Goal: Task Accomplishment & Management: Complete application form

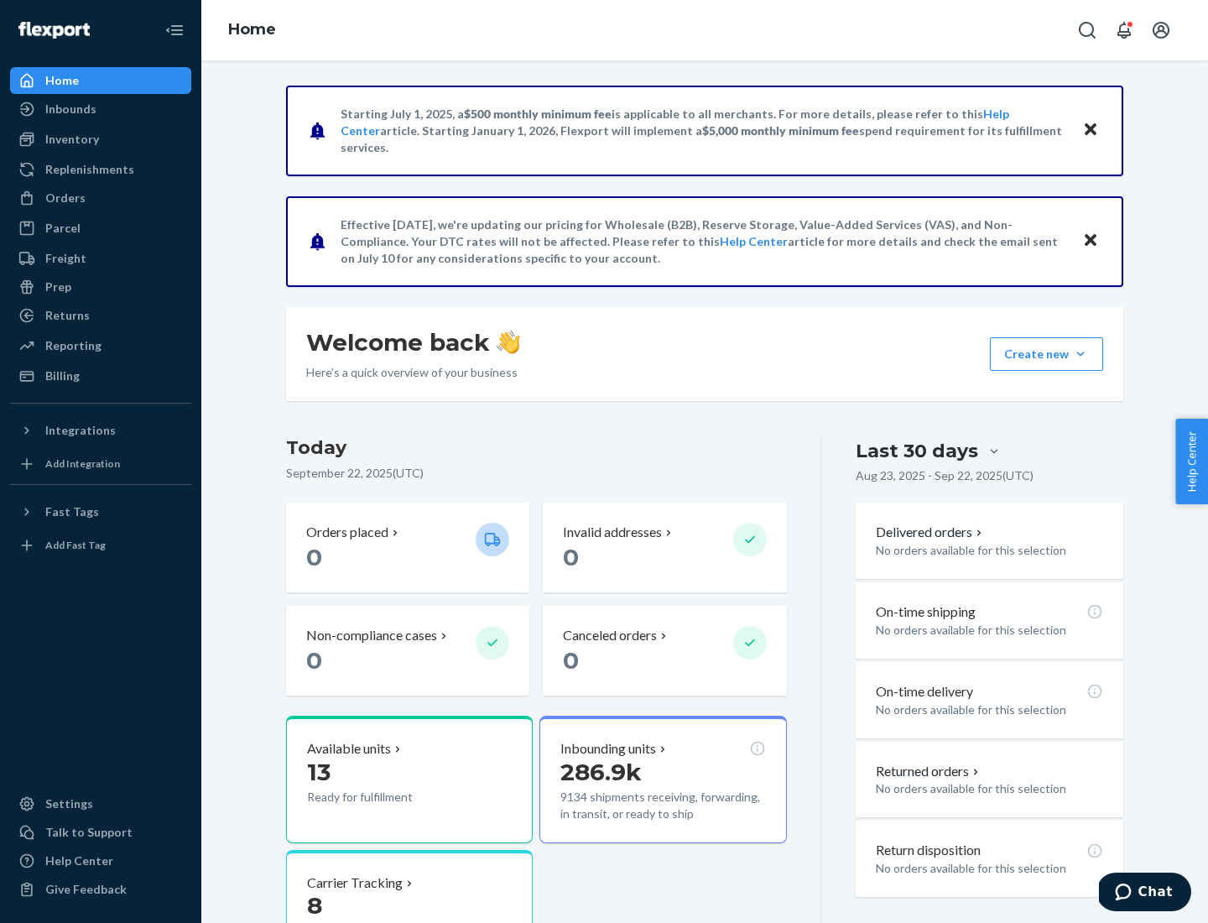
click at [1080, 354] on button "Create new Create new inbound Create new order Create new product" at bounding box center [1046, 354] width 113 height 34
click at [101, 109] on div "Inbounds" at bounding box center [101, 108] width 178 height 23
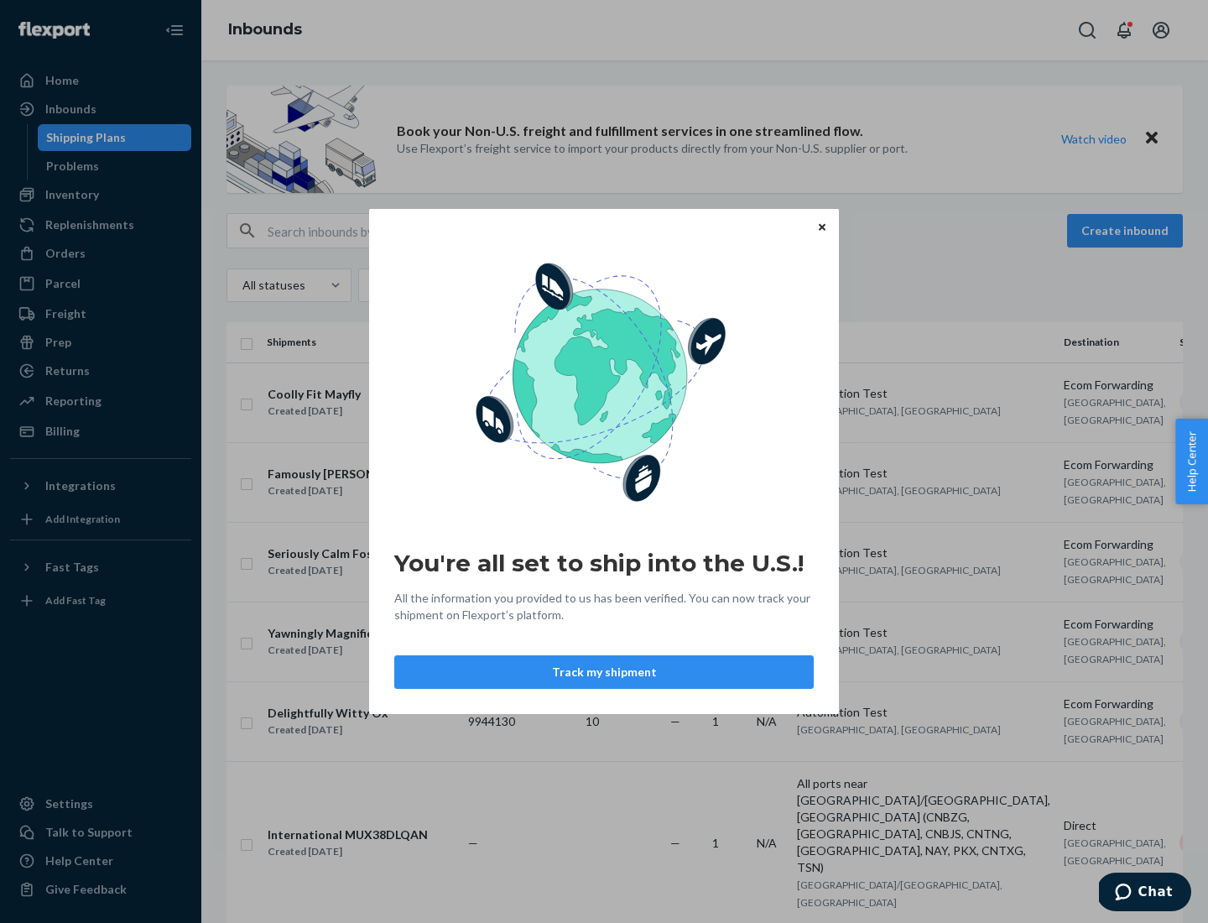
click at [604, 672] on button "Track my shipment" at bounding box center [603, 672] width 419 height 34
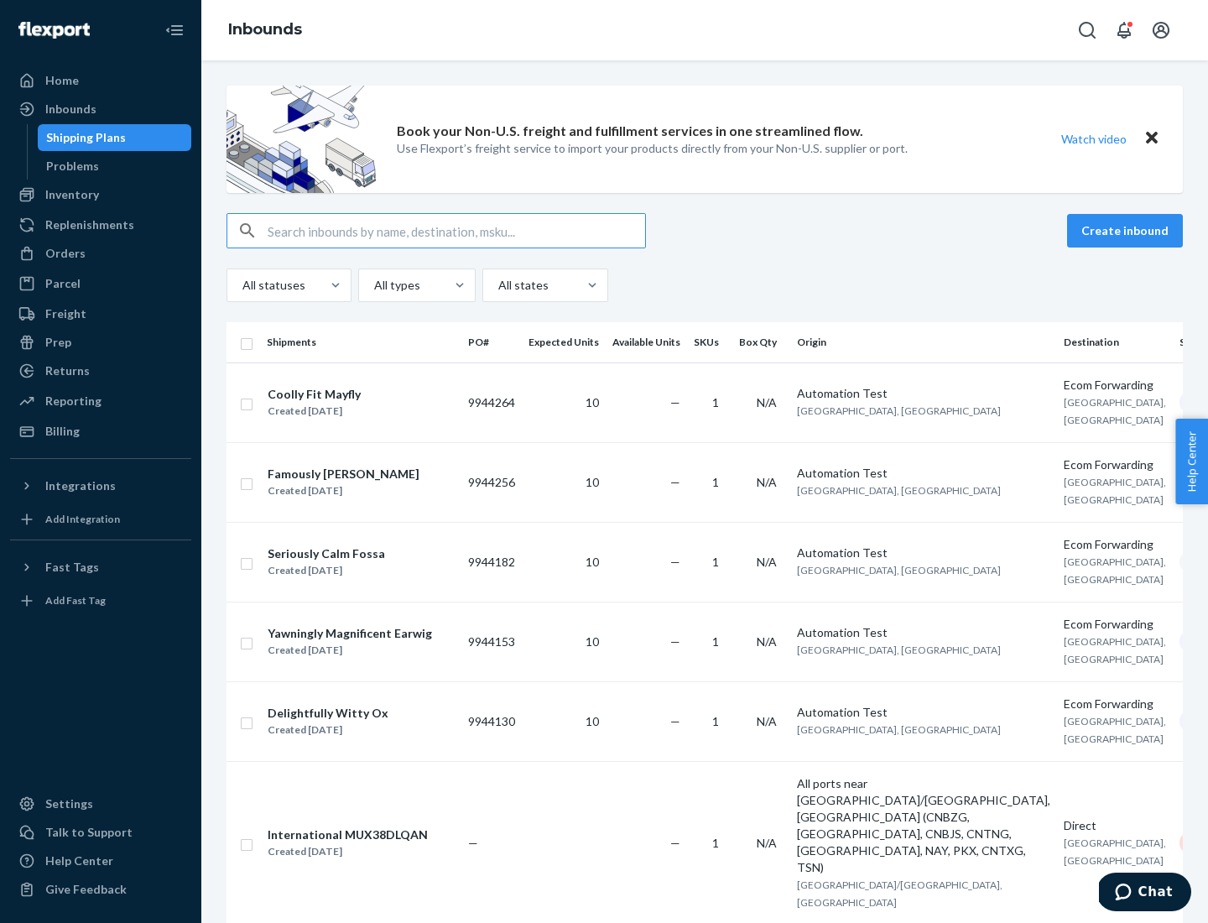
click at [1127, 231] on button "Create inbound" at bounding box center [1125, 231] width 116 height 34
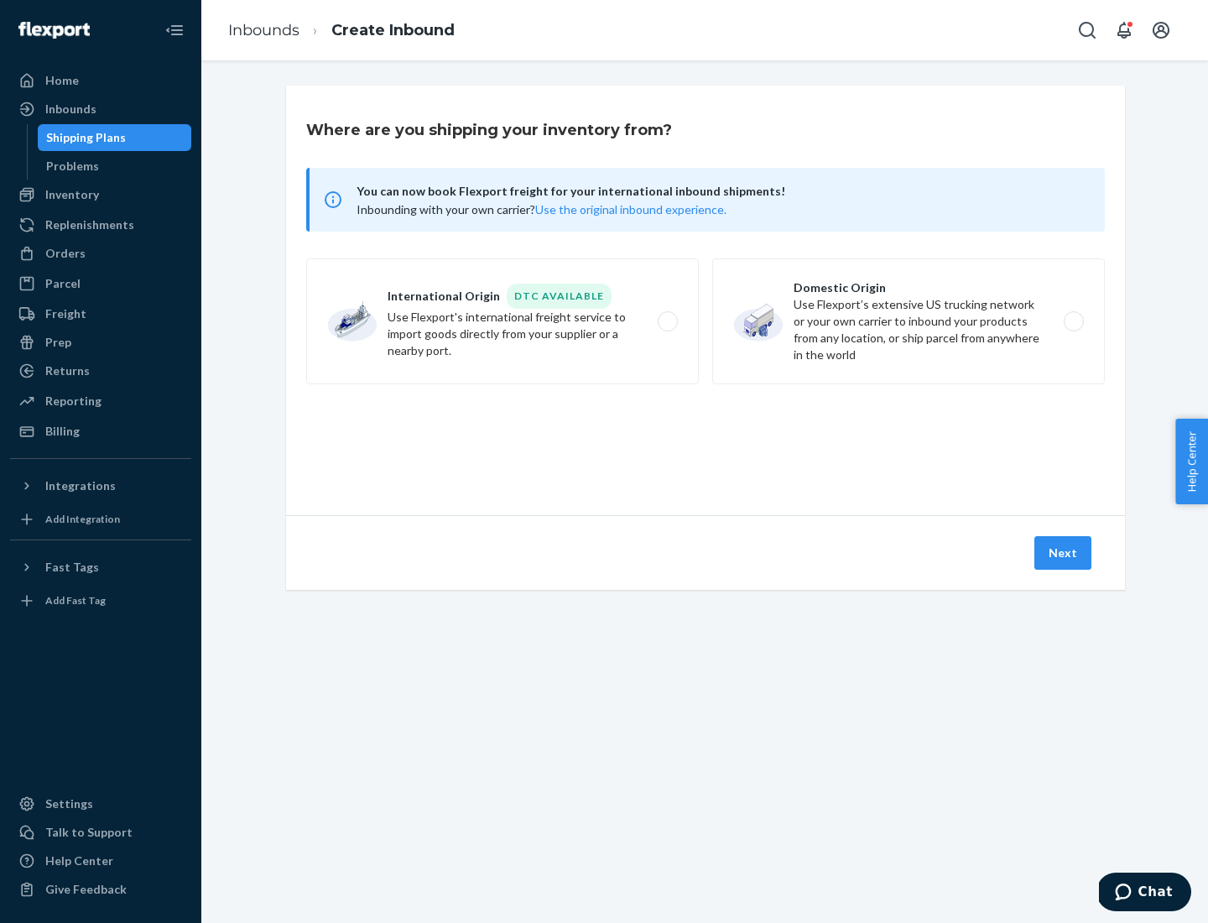
click at [502, 321] on label "International Origin DTC Available Use Flexport's international freight service…" at bounding box center [502, 321] width 393 height 126
click at [667, 321] on input "International Origin DTC Available Use Flexport's international freight service…" at bounding box center [672, 321] width 11 height 11
radio input "true"
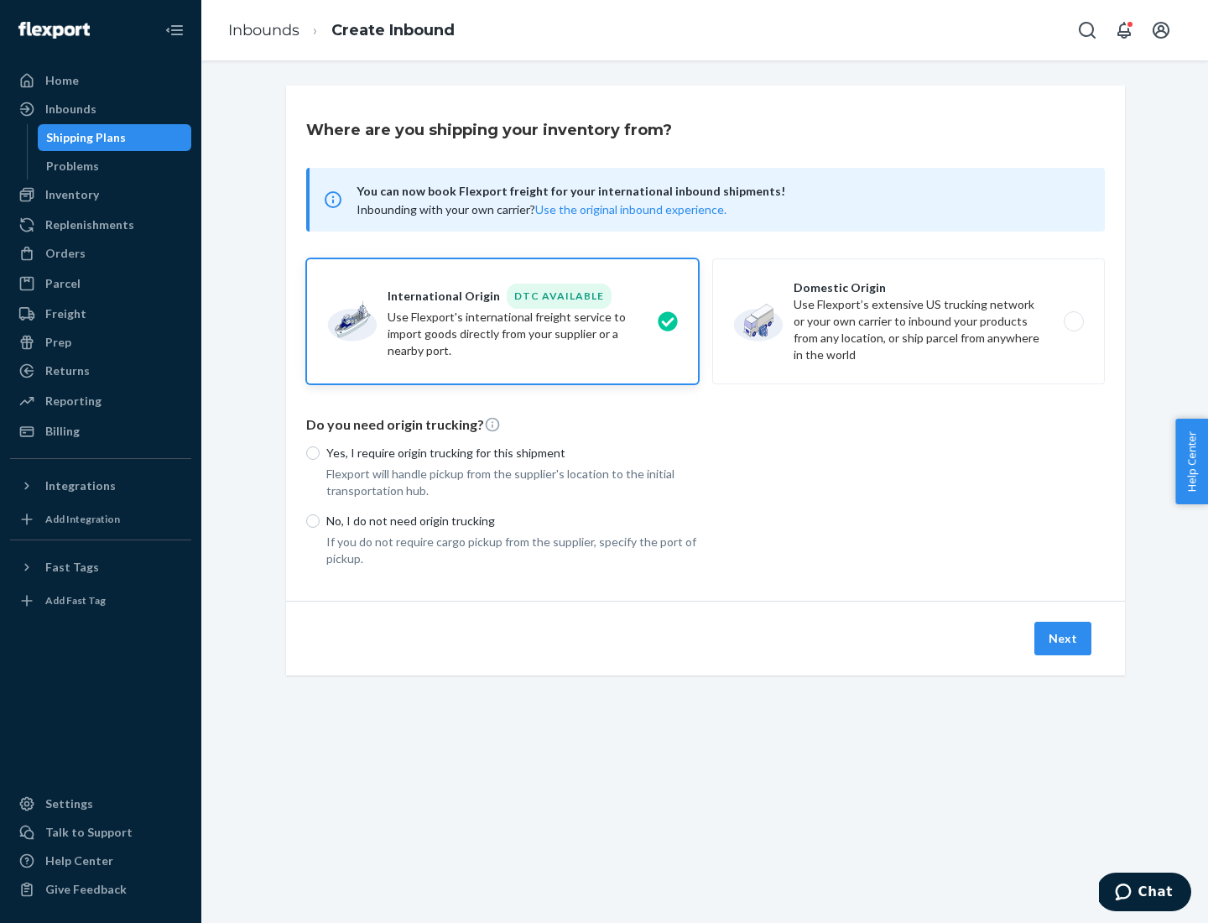
click at [513, 520] on p "No, I do not need origin trucking" at bounding box center [512, 521] width 372 height 17
click at [320, 520] on input "No, I do not need origin trucking" at bounding box center [312, 520] width 13 height 13
radio input "true"
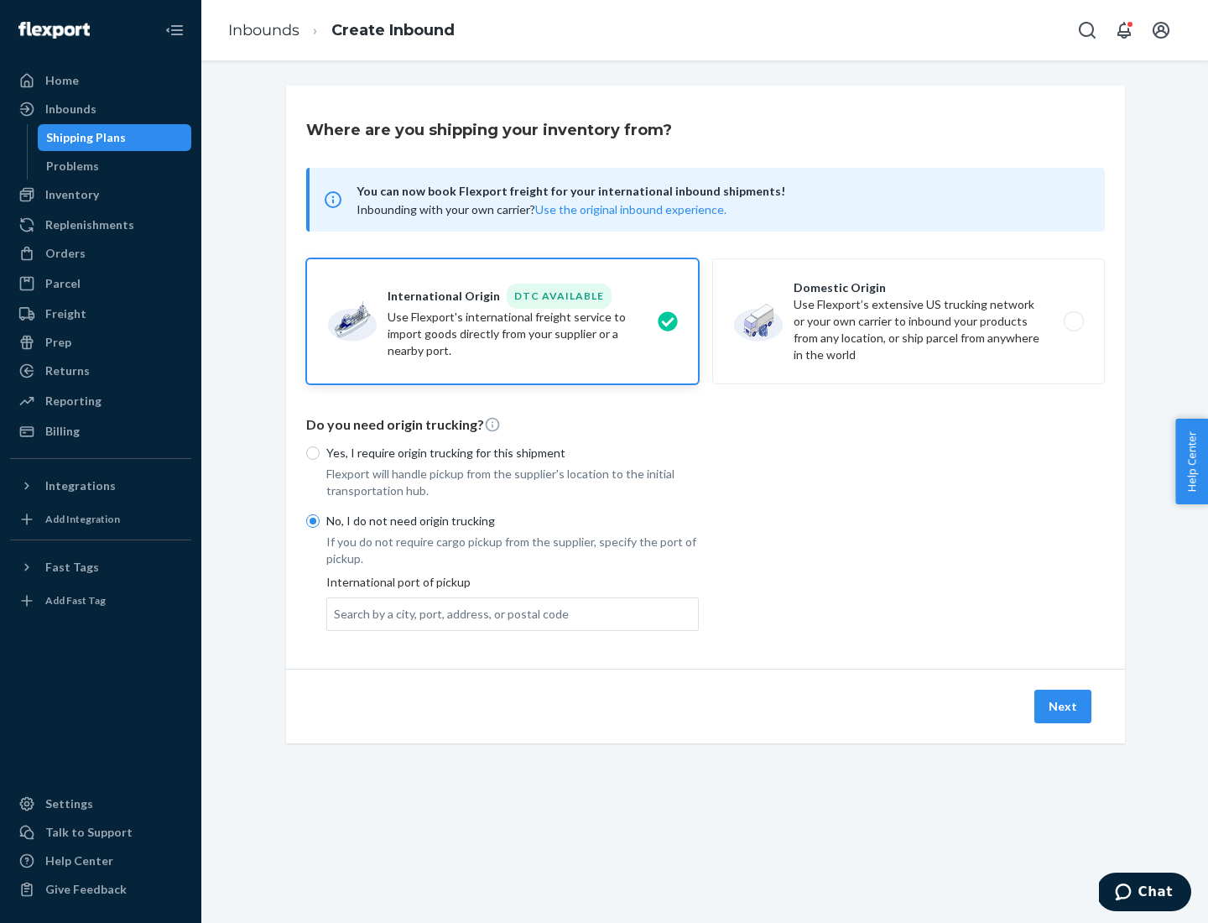
click at [447, 613] on div "Search by a city, port, address, or postal code" at bounding box center [451, 614] width 235 height 17
click at [336, 613] on input "Search by a city, port, address, or postal code" at bounding box center [335, 614] width 2 height 17
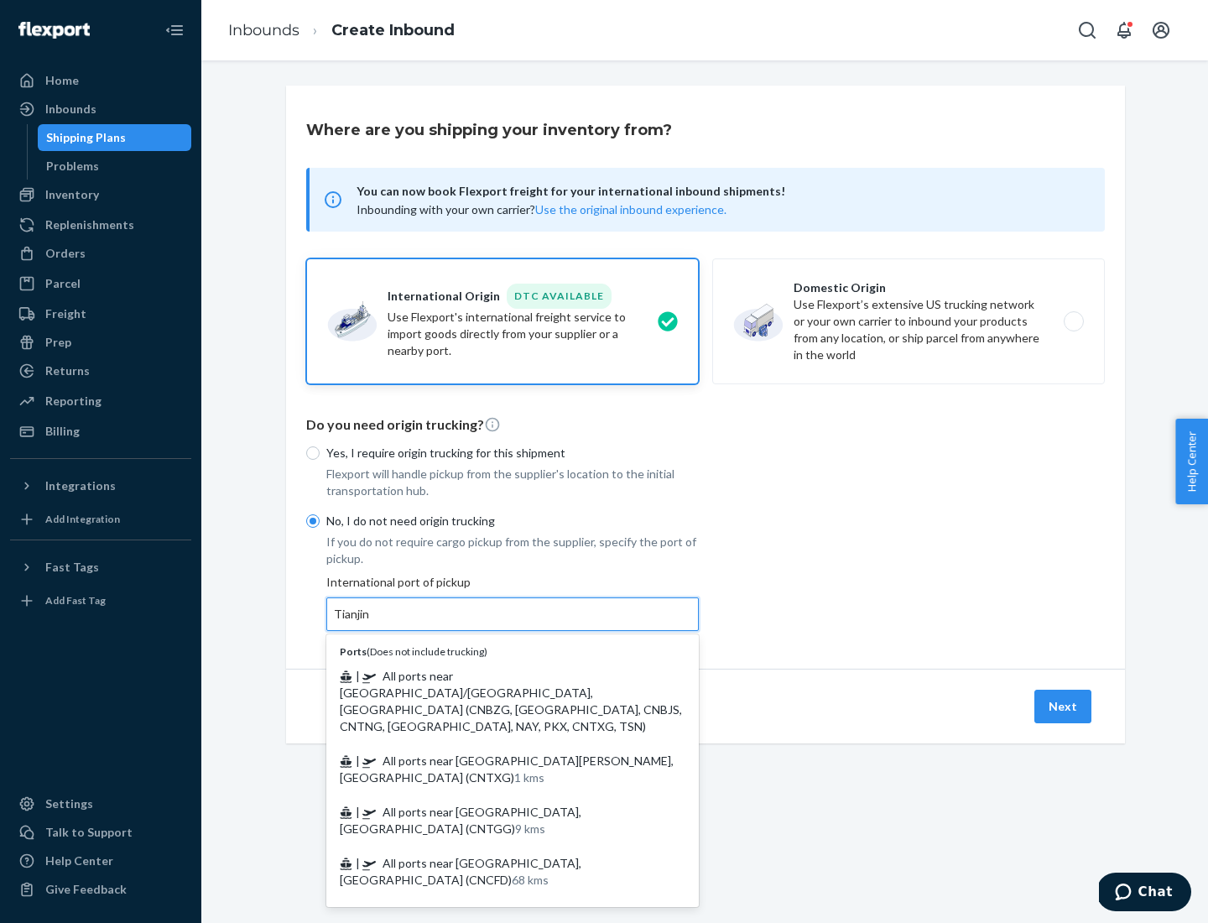
click at [496, 675] on span "| All ports near [GEOGRAPHIC_DATA]/[GEOGRAPHIC_DATA], [GEOGRAPHIC_DATA] (CNBZG,…" at bounding box center [511, 701] width 342 height 65
click at [371, 622] on input "Tianjin" at bounding box center [352, 614] width 37 height 17
type input "All ports near [GEOGRAPHIC_DATA]/[GEOGRAPHIC_DATA], [GEOGRAPHIC_DATA] (CNBZG, […"
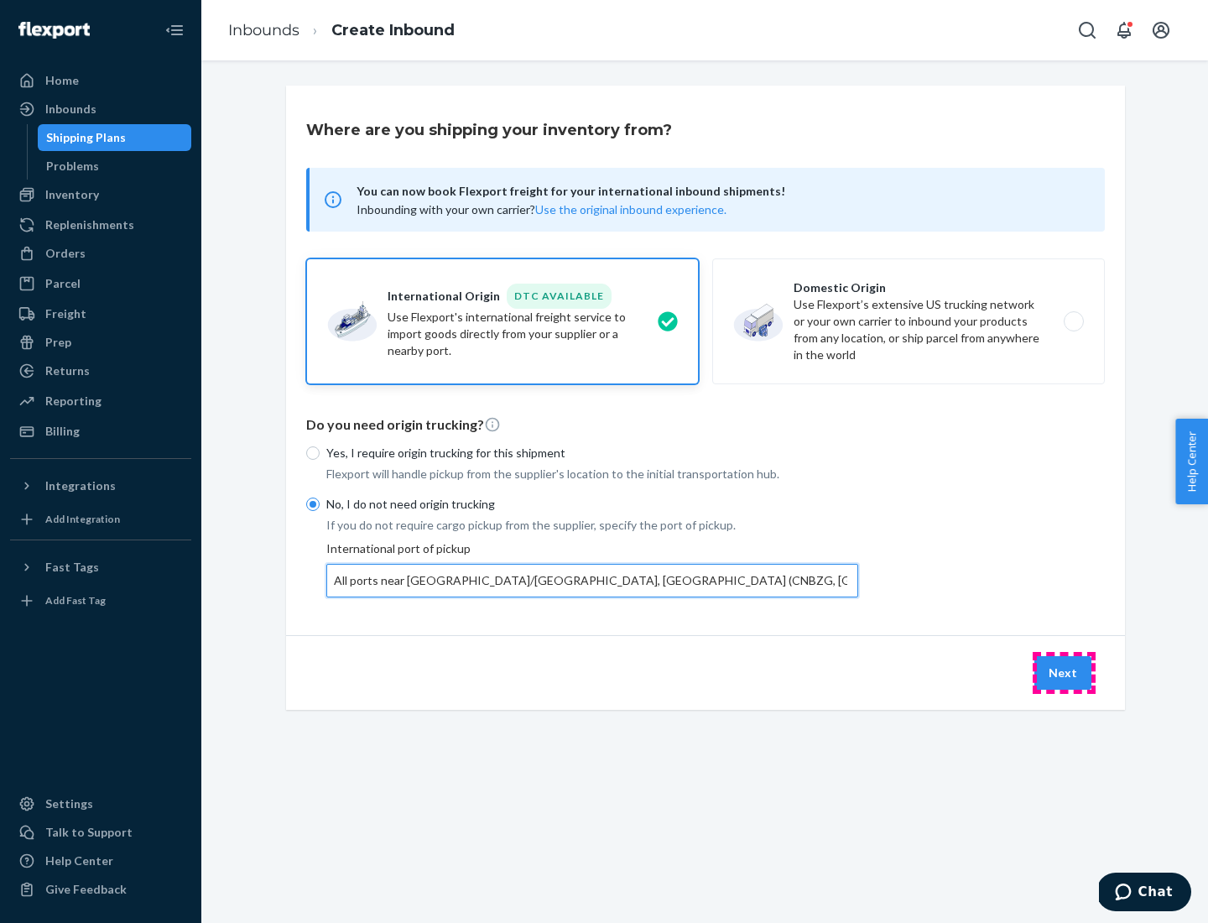
click at [1064, 672] on button "Next" at bounding box center [1062, 673] width 57 height 34
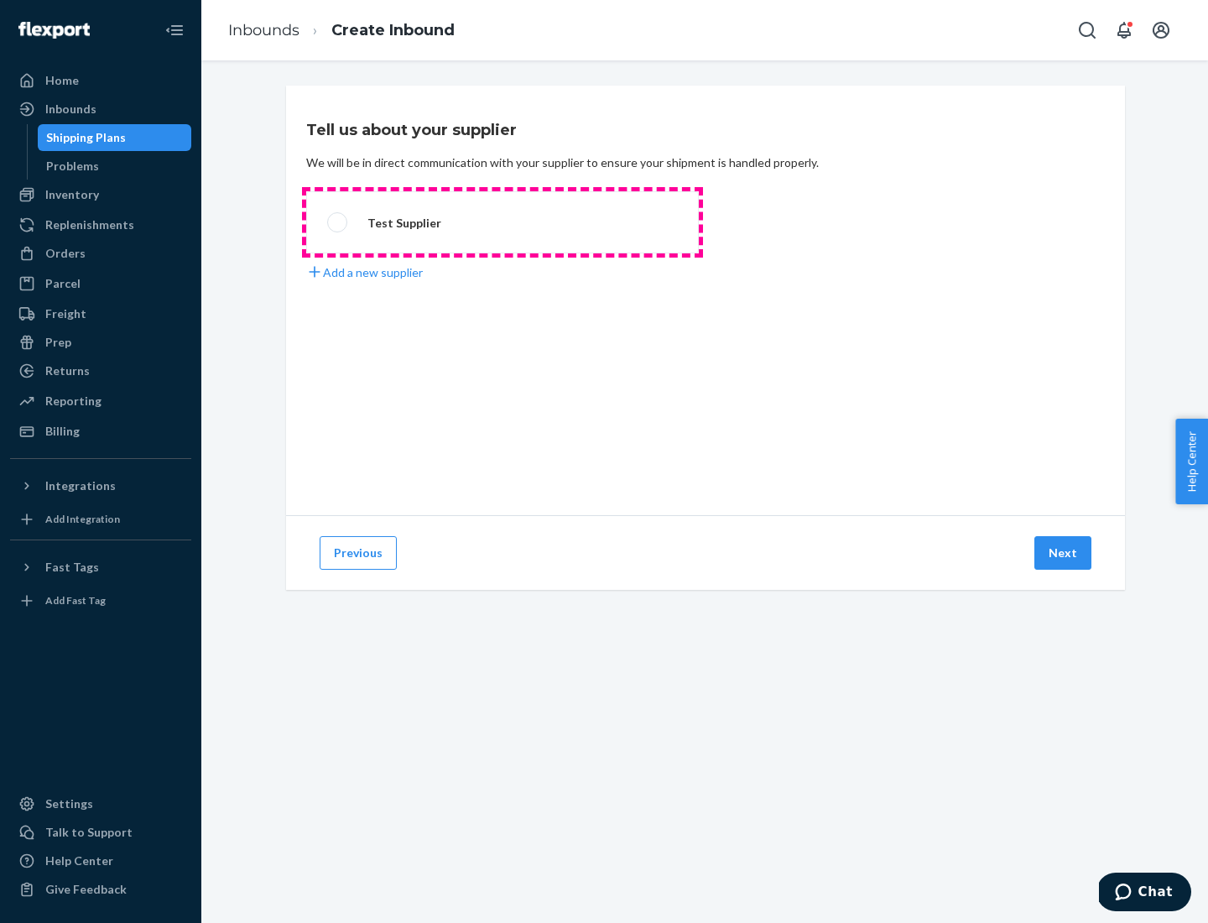
click at [502, 222] on label "Test Supplier" at bounding box center [502, 222] width 393 height 62
click at [338, 222] on input "Test Supplier" at bounding box center [332, 222] width 11 height 11
radio input "true"
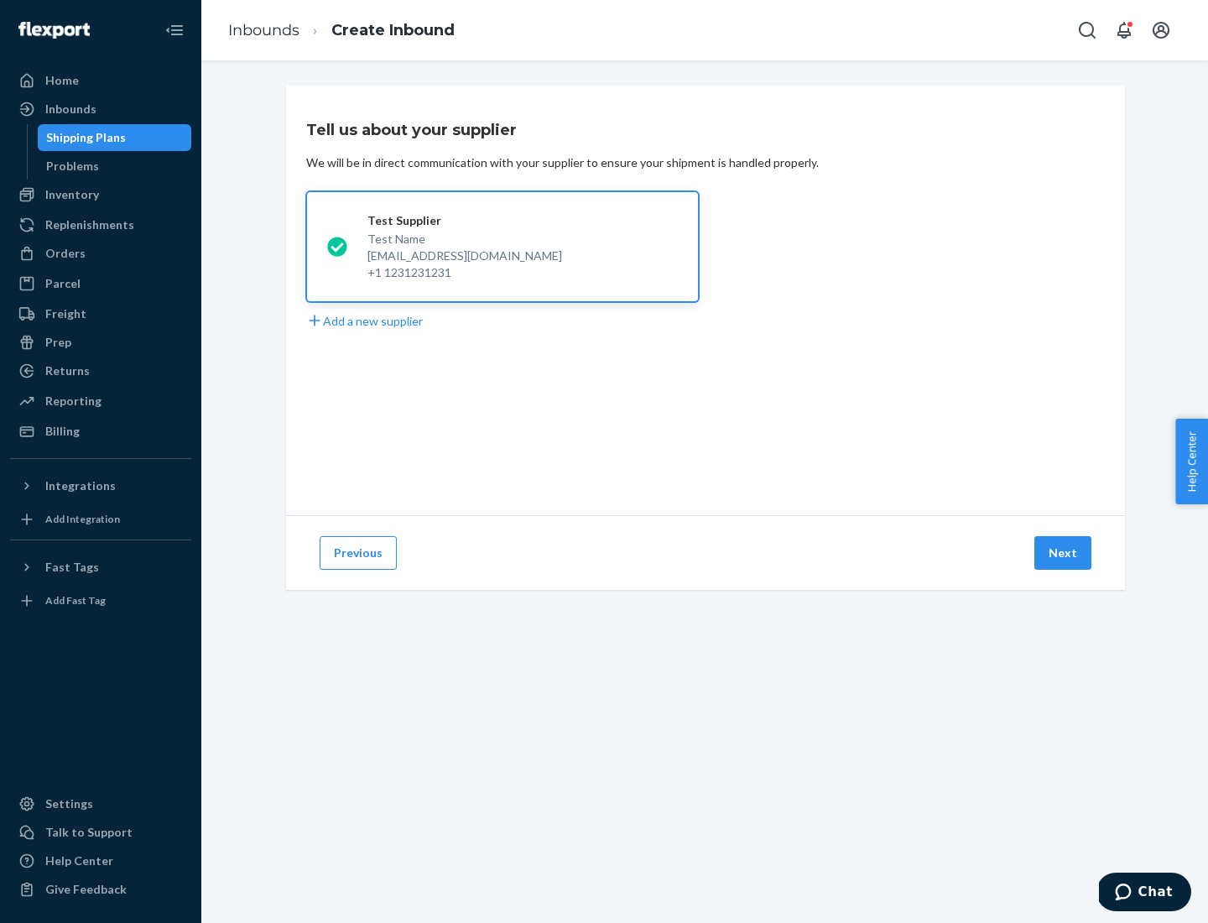
click at [1064, 553] on button "Next" at bounding box center [1062, 553] width 57 height 34
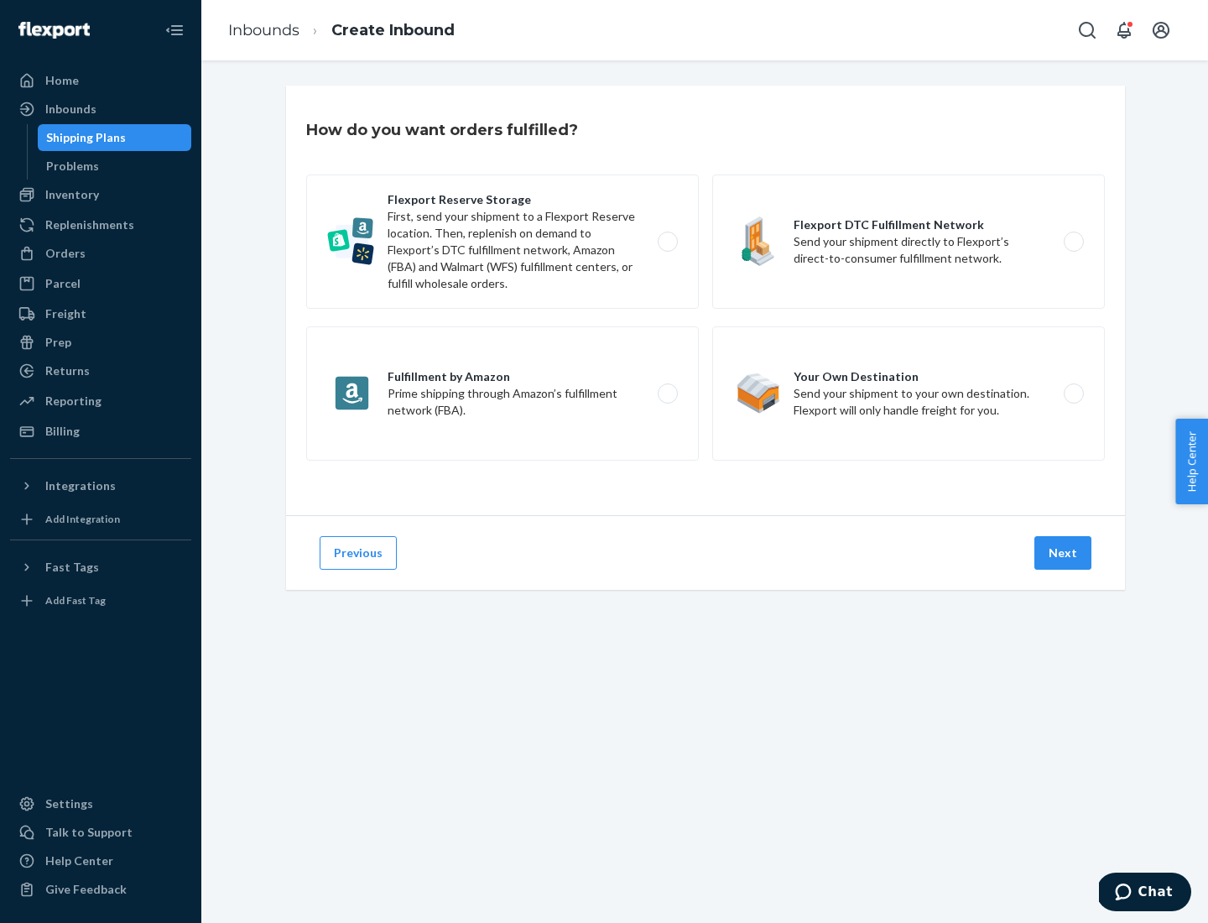
click at [705, 300] on div "Flexport Reserve Storage First, send your shipment to a Flexport Reserve locati…" at bounding box center [705, 319] width 799 height 290
click at [908, 242] on label "Flexport DTC Fulfillment Network Send your shipment directly to Flexport’s dire…" at bounding box center [908, 241] width 393 height 134
click at [1073, 242] on input "Flexport DTC Fulfillment Network Send your shipment directly to Flexport’s dire…" at bounding box center [1078, 242] width 11 height 11
radio input "true"
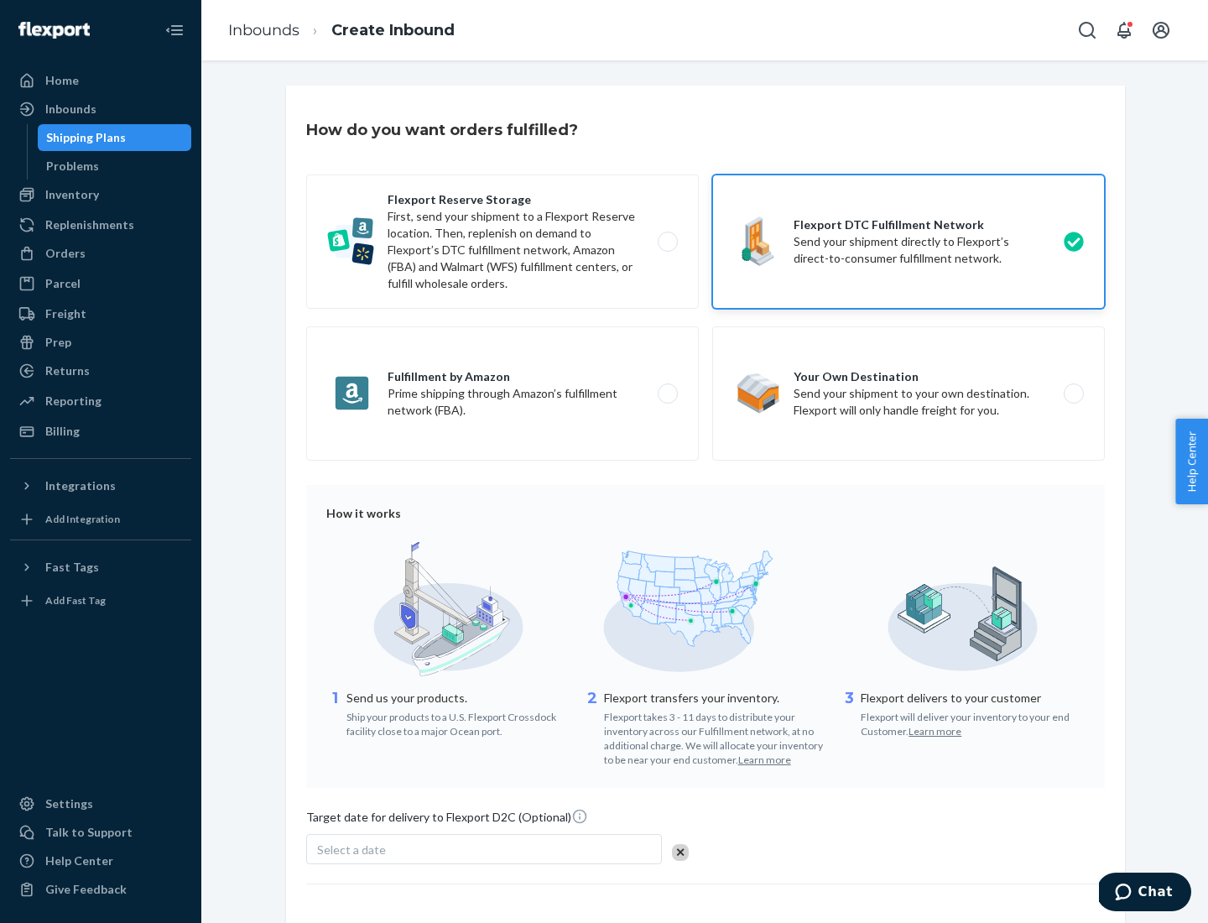
scroll to position [123, 0]
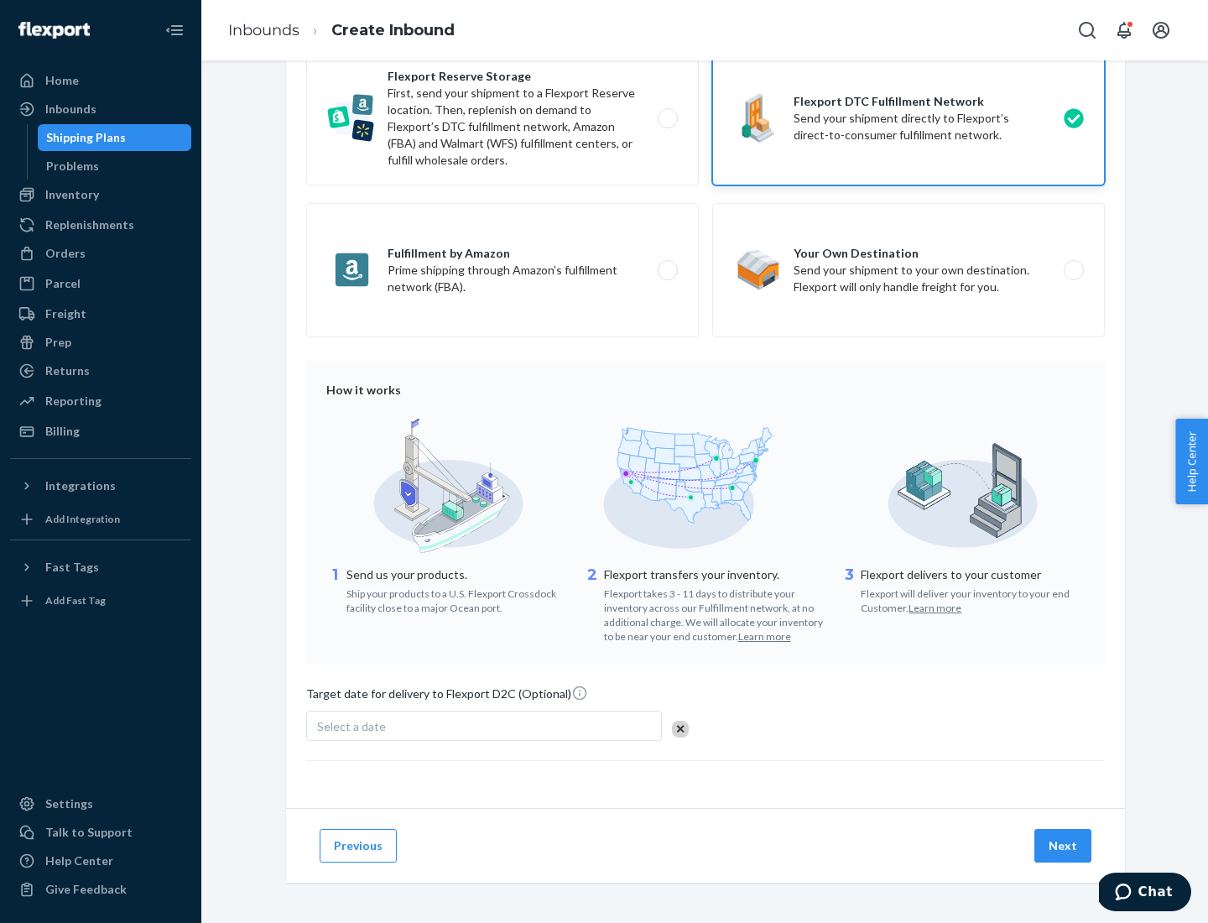
click at [1064, 845] on button "Next" at bounding box center [1062, 846] width 57 height 34
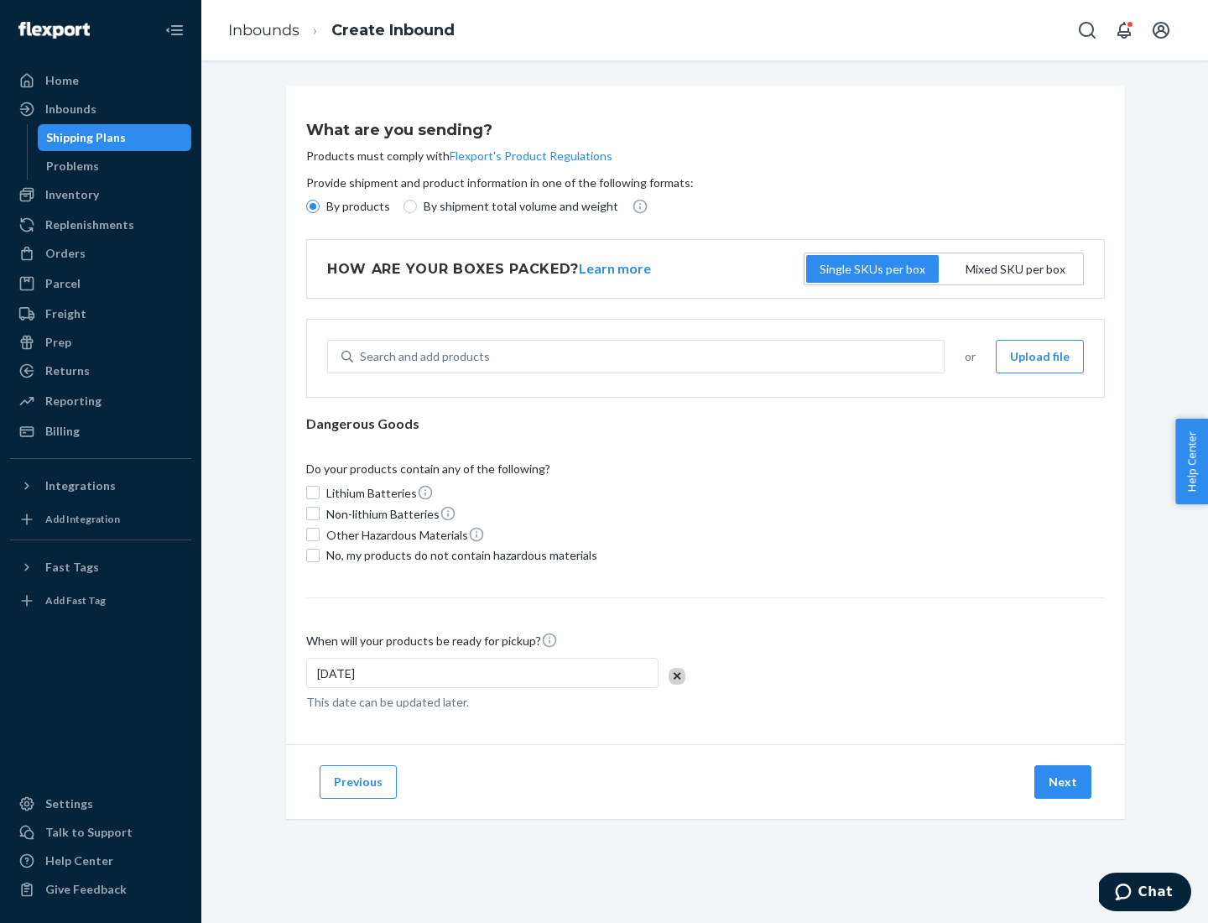
click at [356, 206] on p "By products" at bounding box center [358, 206] width 64 height 17
click at [320, 206] on input "By products" at bounding box center [312, 206] width 13 height 13
click at [422, 356] on div "Search and add products" at bounding box center [425, 356] width 130 height 17
click at [362, 356] on input "Search and add products" at bounding box center [361, 356] width 2 height 17
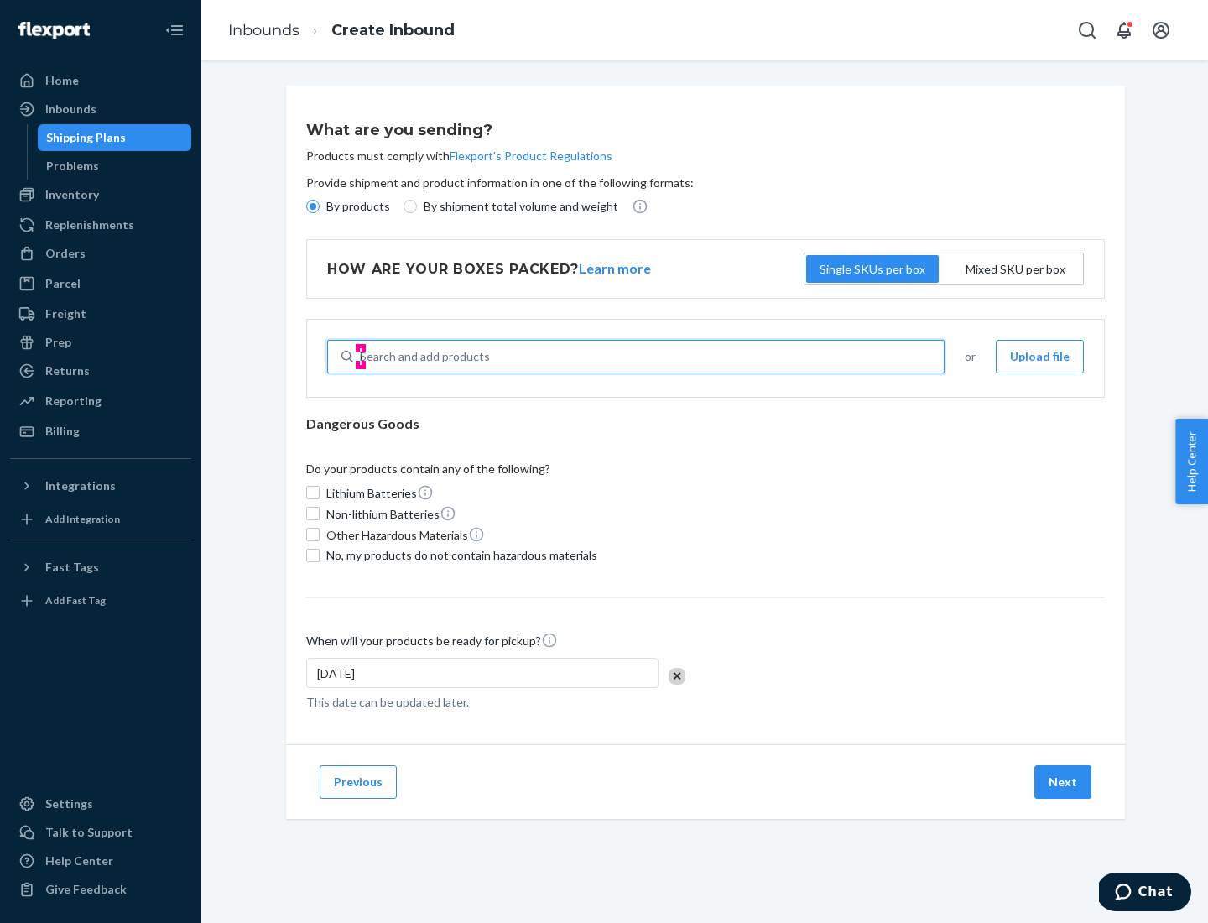
type input "basic"
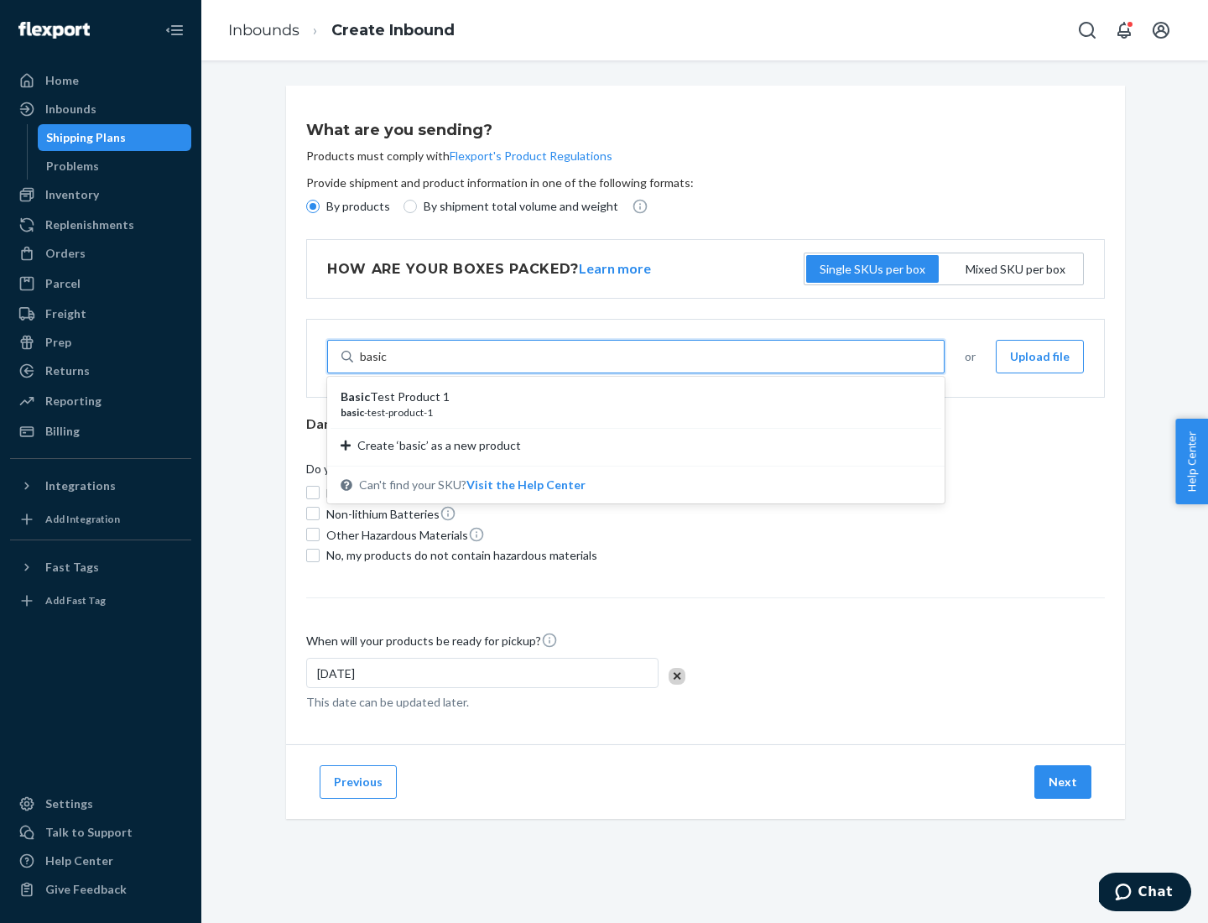
click at [630, 397] on div "Basic Test Product 1" at bounding box center [629, 396] width 577 height 17
click at [388, 365] on input "basic" at bounding box center [374, 356] width 28 height 17
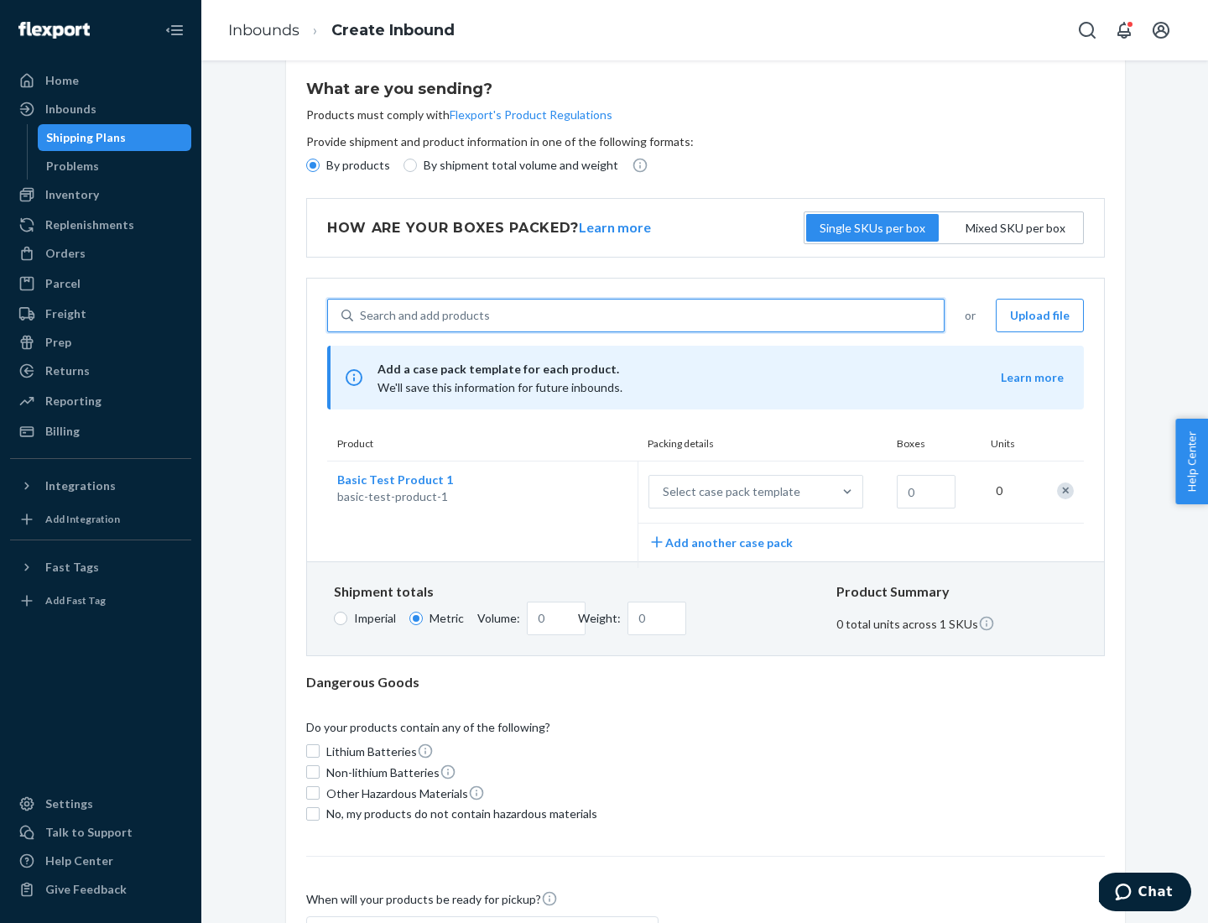
click at [728, 492] on div "Select case pack template" at bounding box center [732, 491] width 138 height 17
click at [580, 492] on input "Select case pack template" at bounding box center [580, 492] width 0 height 0
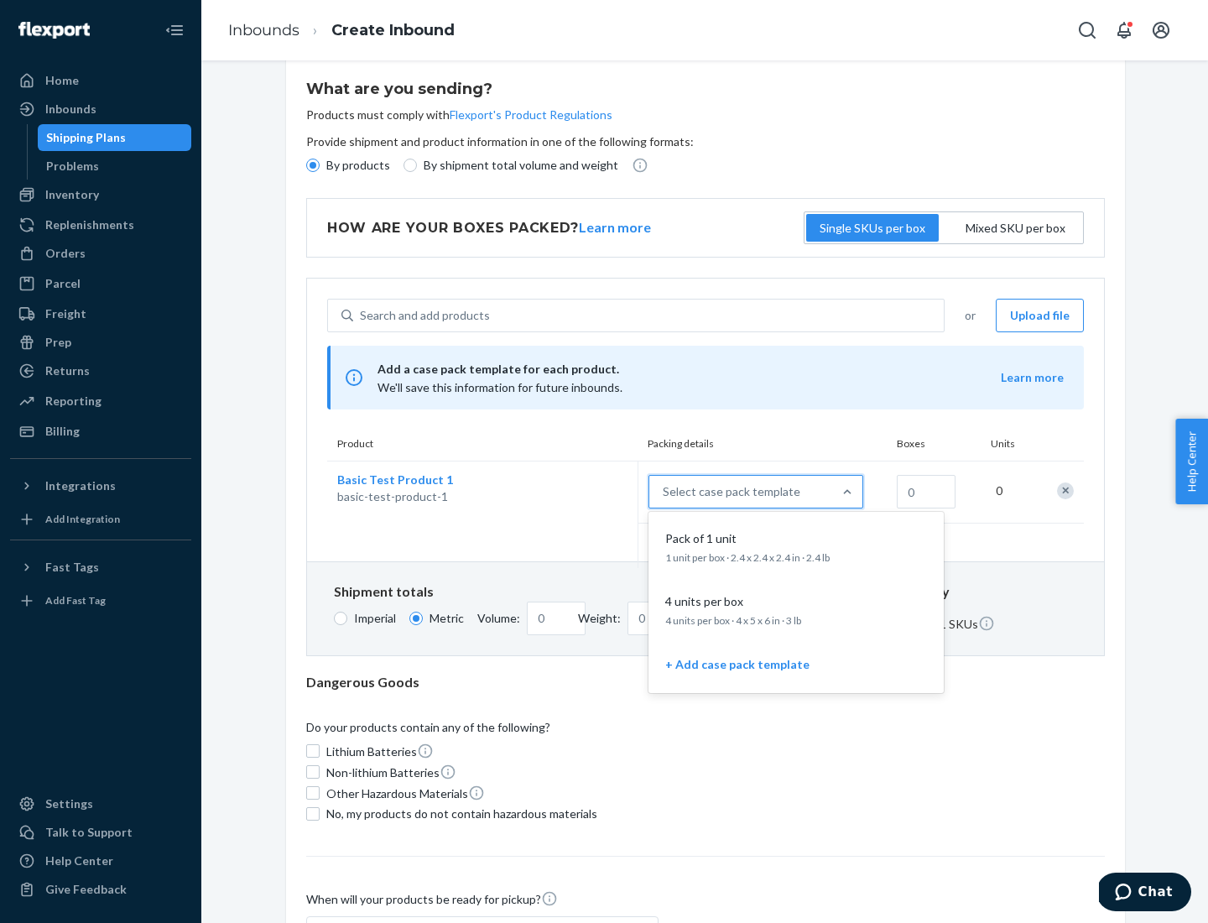
scroll to position [96, 0]
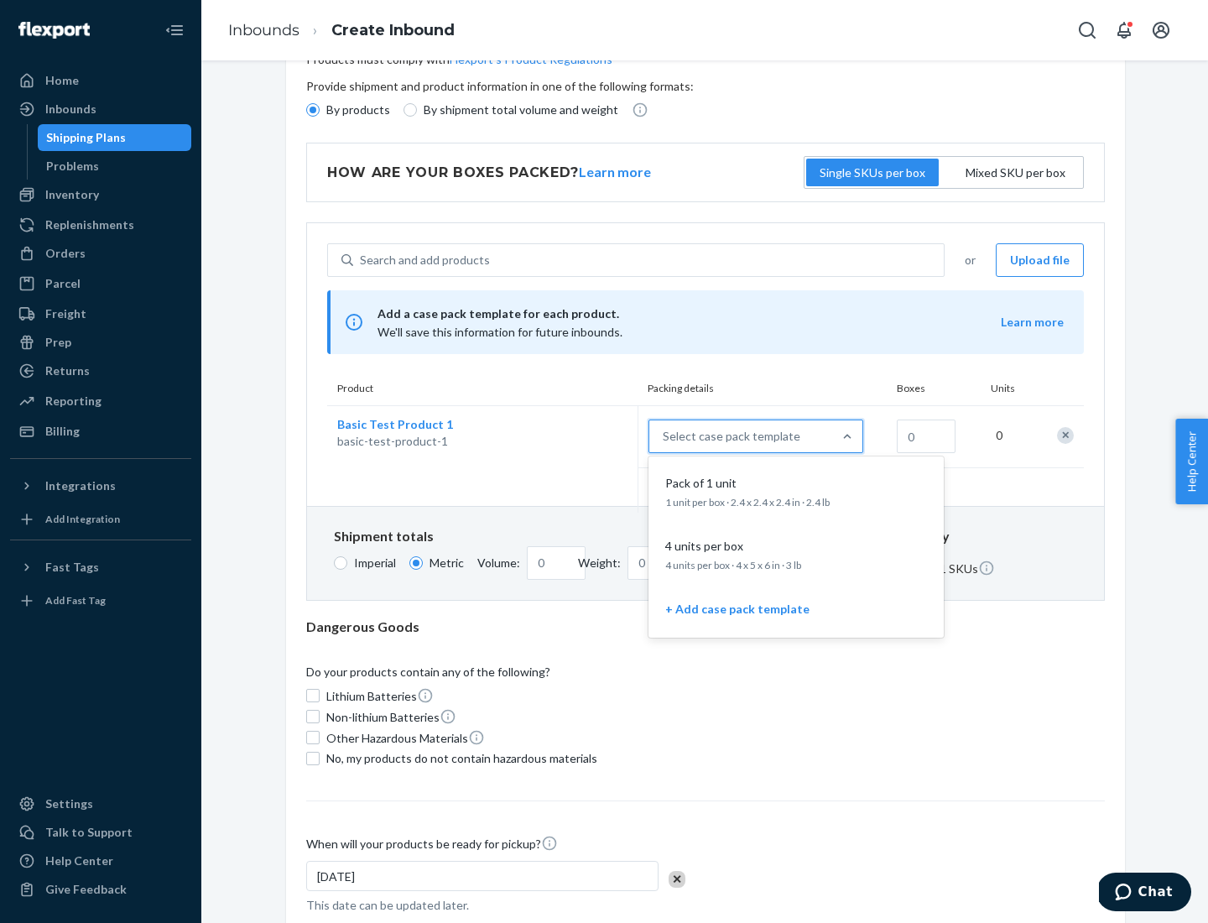
click at [796, 491] on div "Pack of 1 unit" at bounding box center [792, 483] width 268 height 17
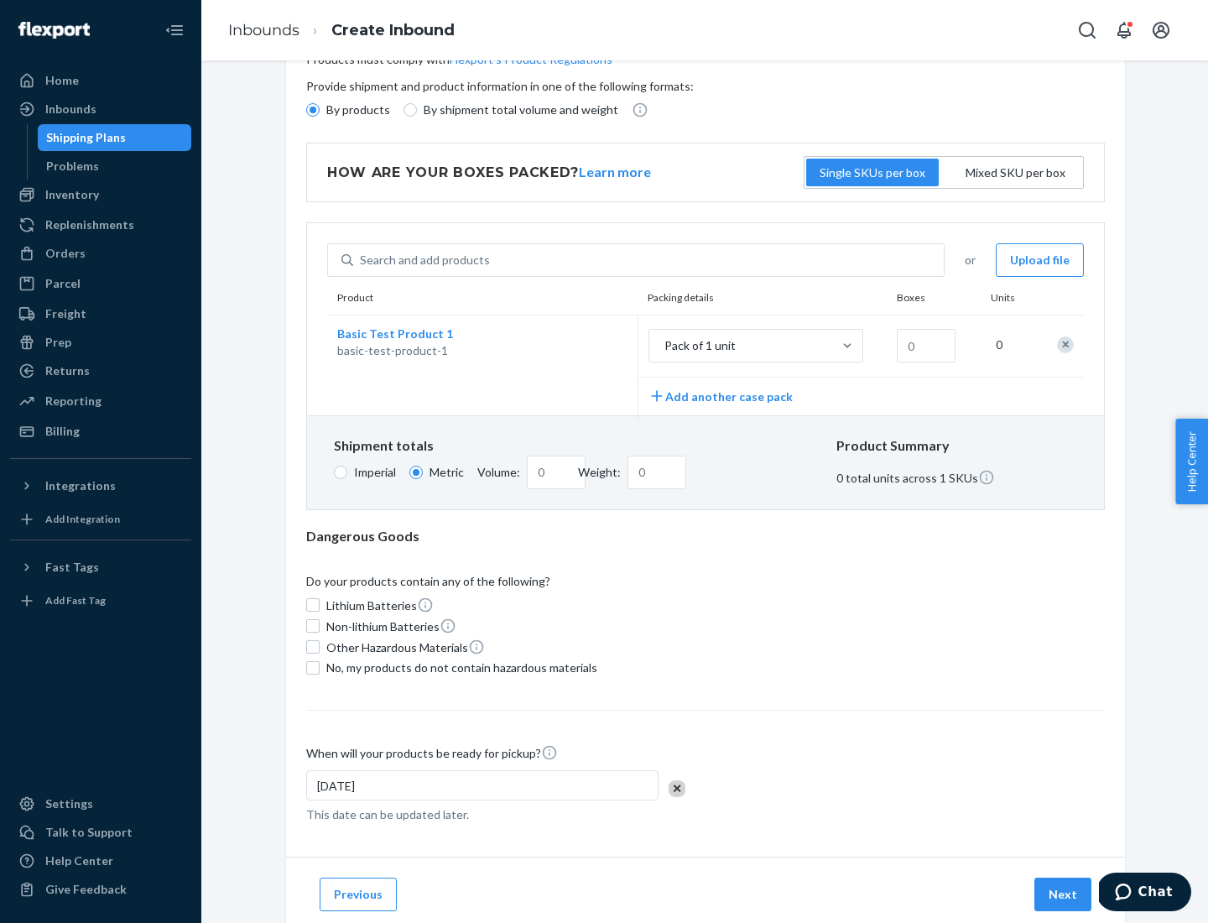
scroll to position [0, 0]
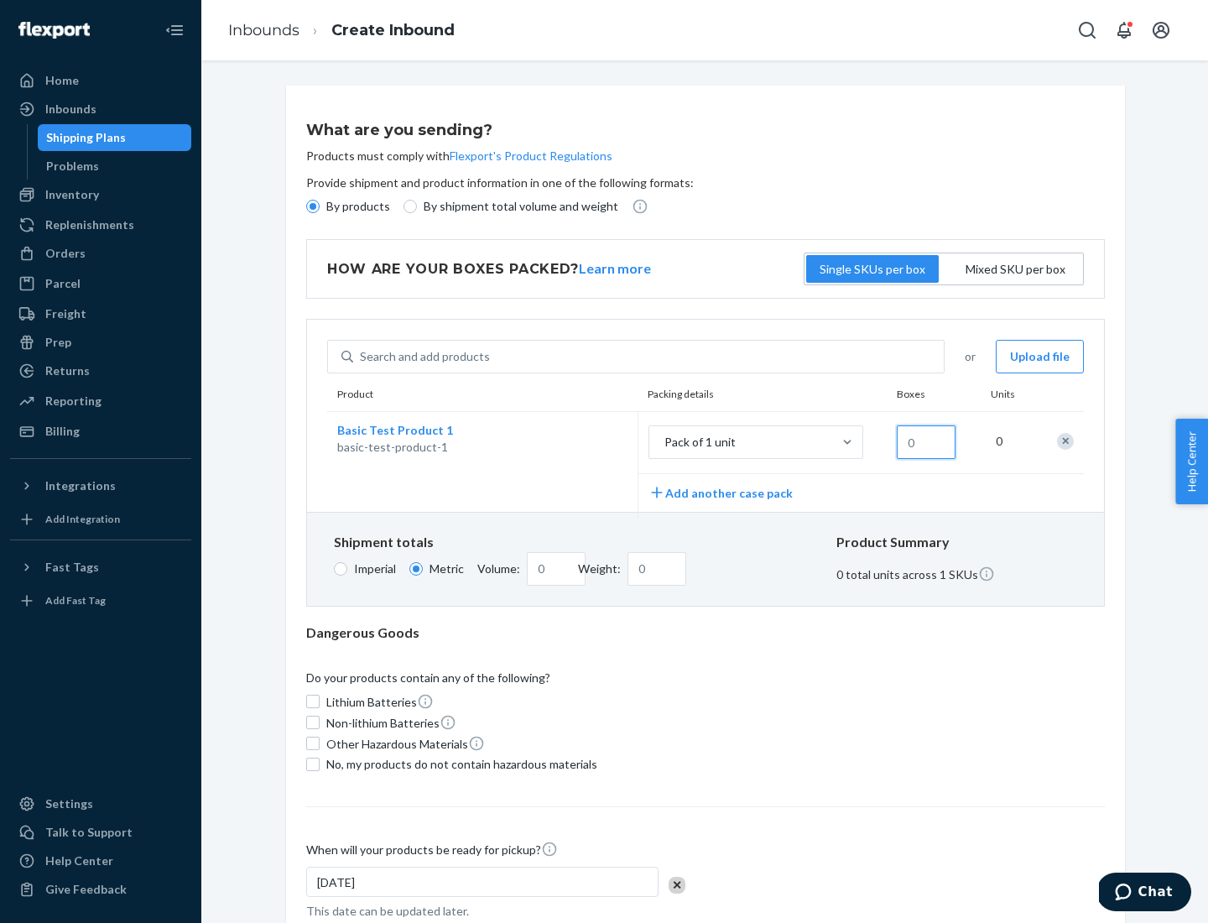
type input "1.09"
type input "1"
type input "10.89"
type input "10"
type input "0.02"
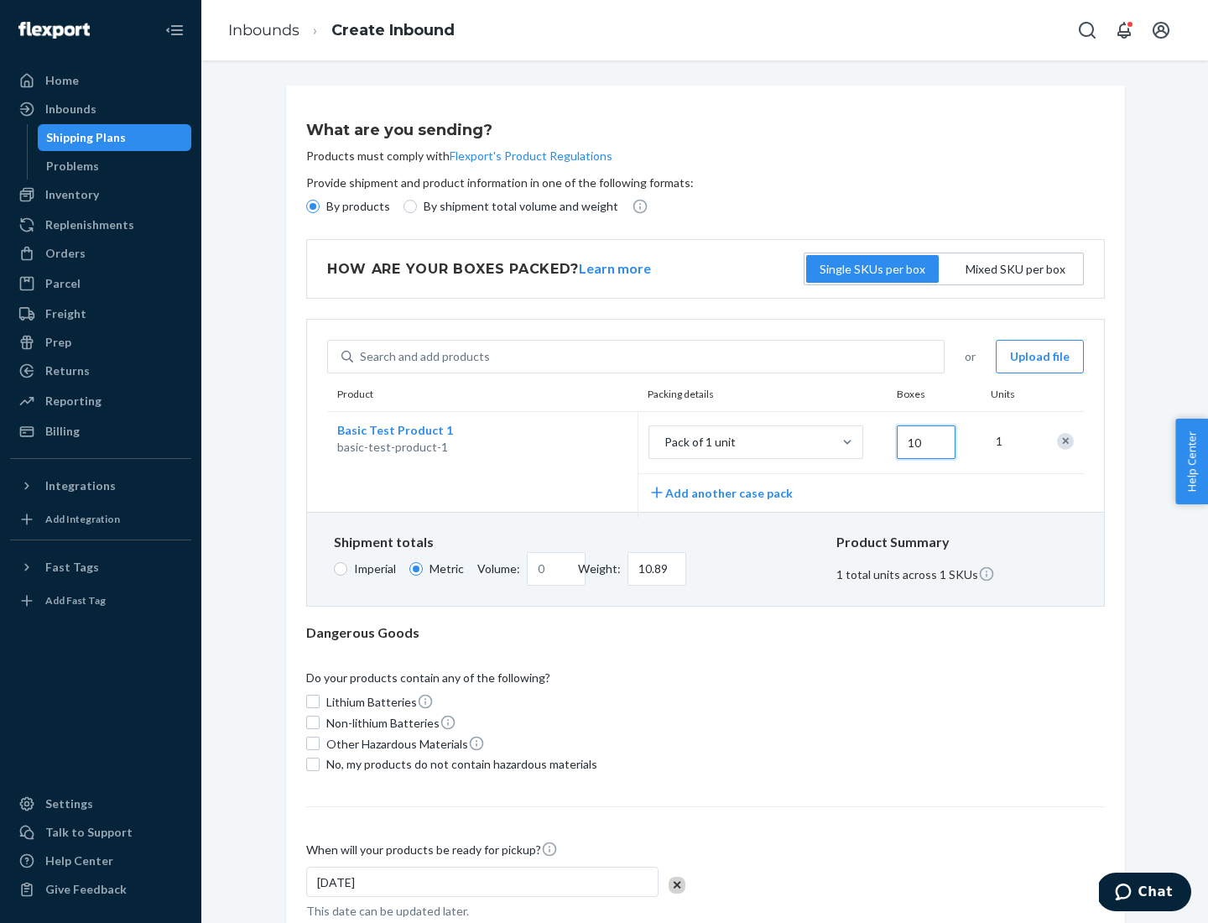
type input "108.86"
type input "100"
type input "0.23"
type input "1088.62"
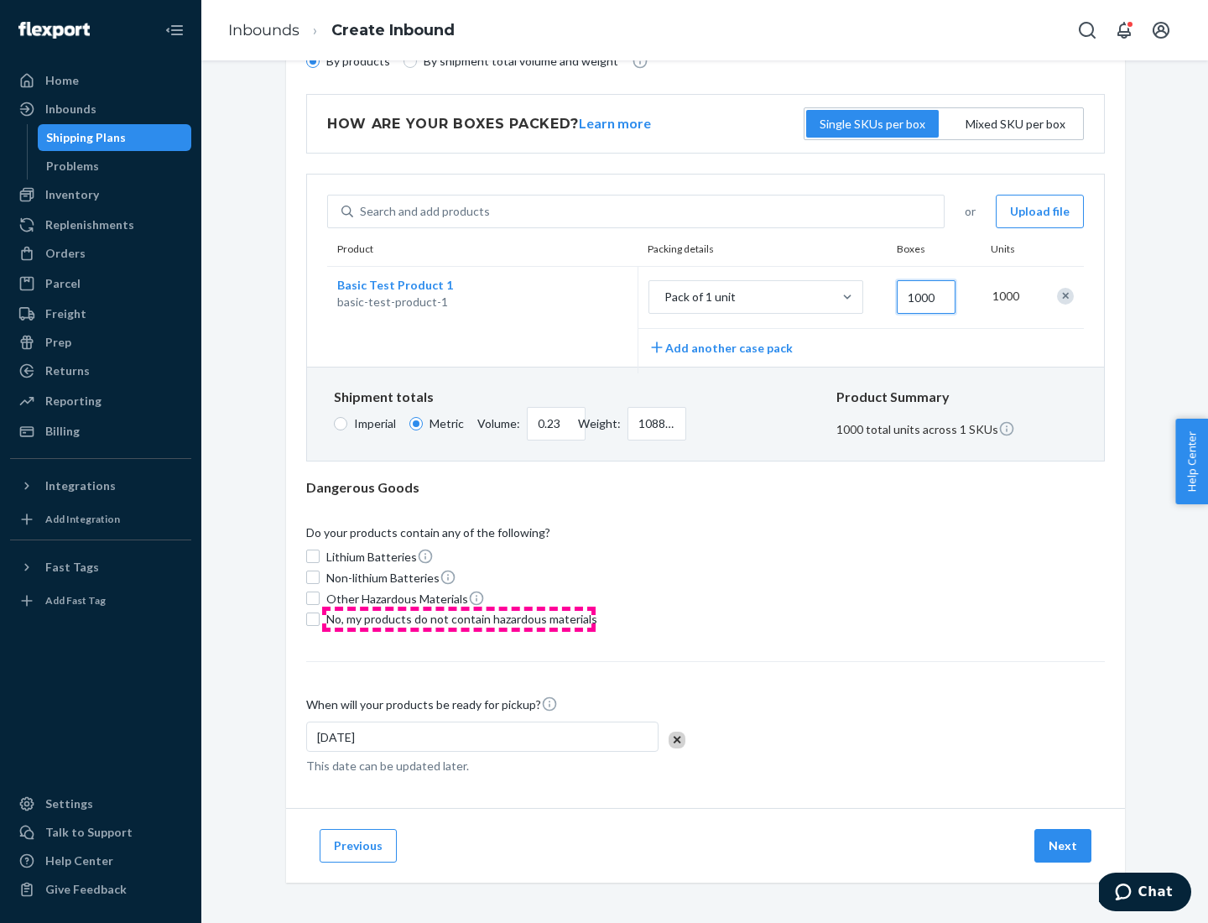
type input "1000"
click at [459, 618] on span "No, my products do not contain hazardous materials" at bounding box center [461, 619] width 271 height 17
click at [320, 618] on input "No, my products do not contain hazardous materials" at bounding box center [312, 618] width 13 height 13
checkbox input "true"
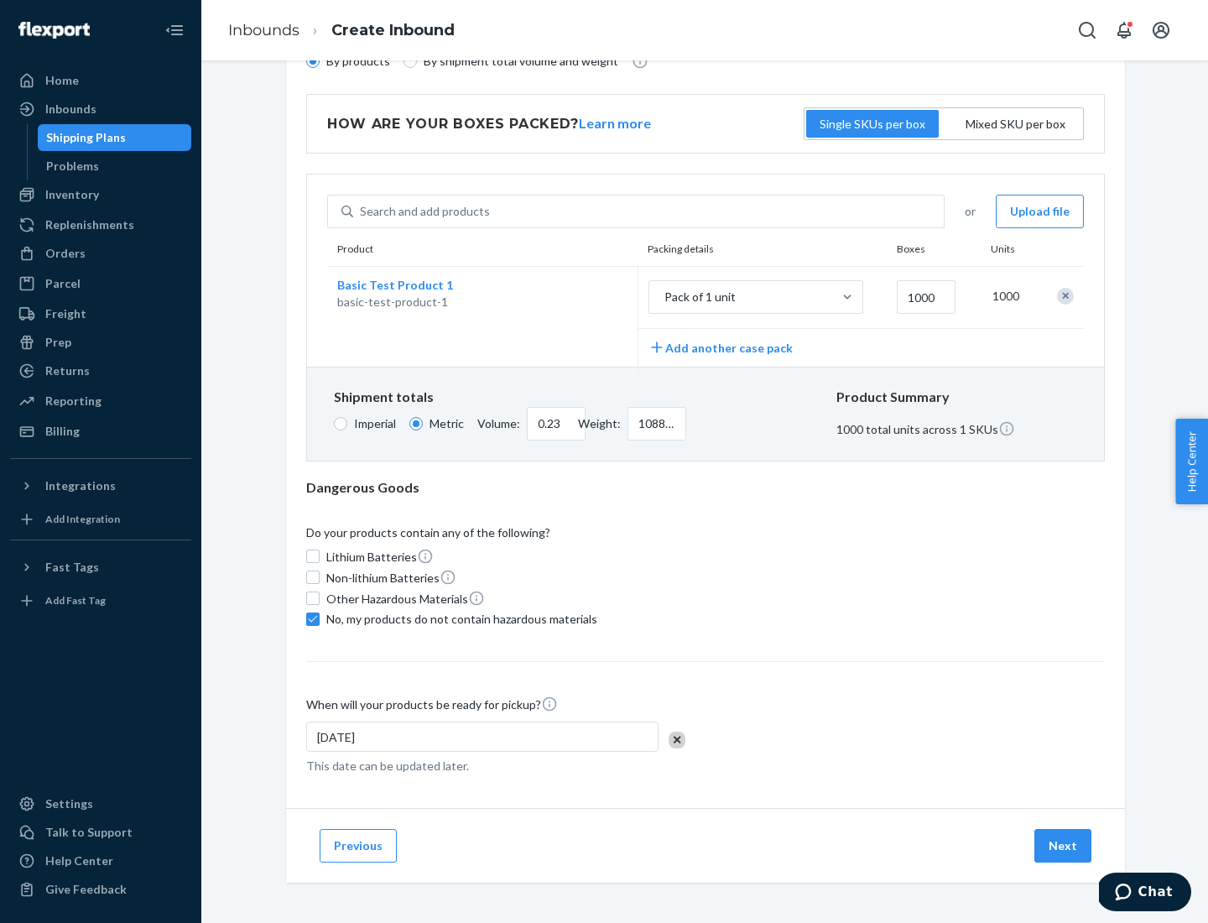
click at [1064, 845] on button "Next" at bounding box center [1062, 846] width 57 height 34
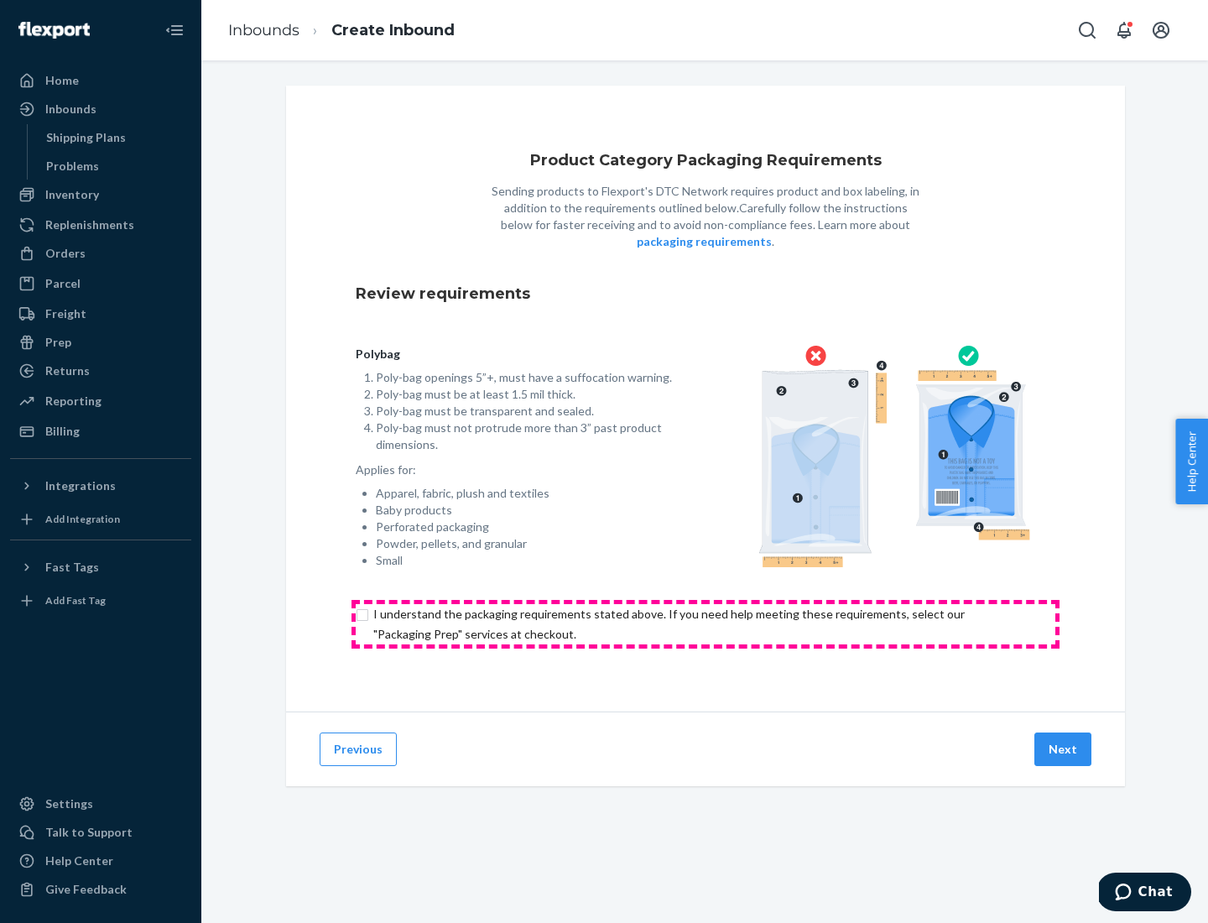
click at [705, 623] on input "checkbox" at bounding box center [706, 624] width 700 height 40
checkbox input "true"
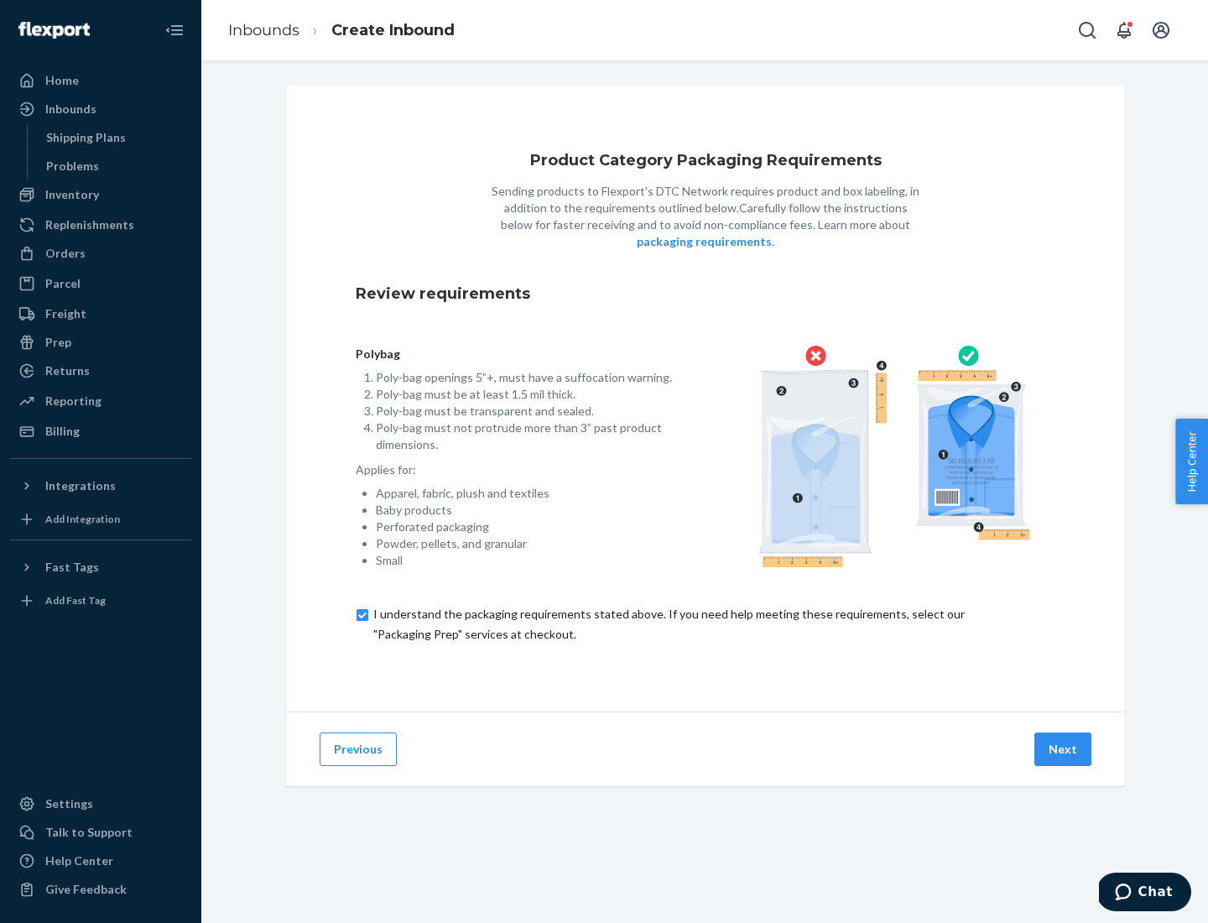
click at [1064, 748] on button "Next" at bounding box center [1062, 749] width 57 height 34
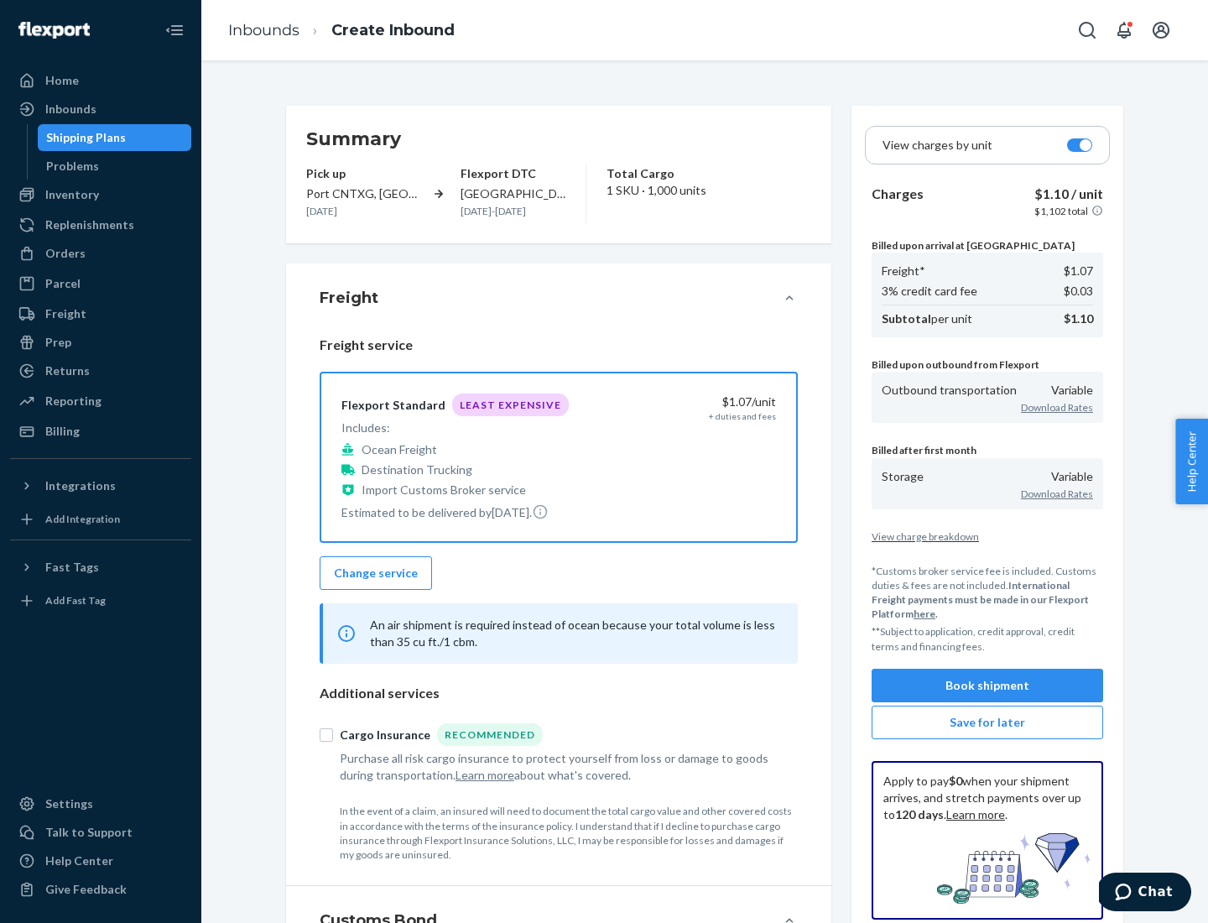
scroll to position [194, 0]
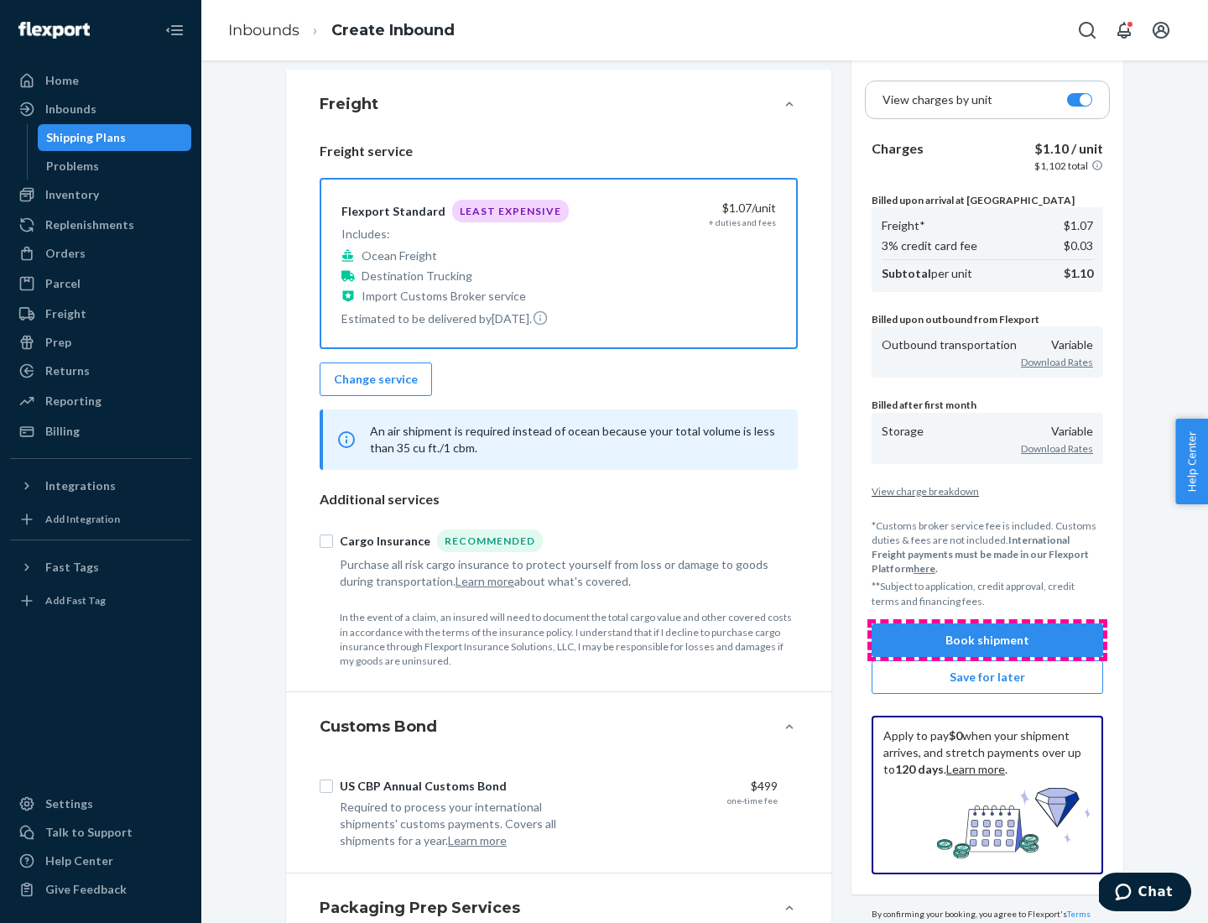
click at [987, 639] on button "Book shipment" at bounding box center [988, 640] width 232 height 34
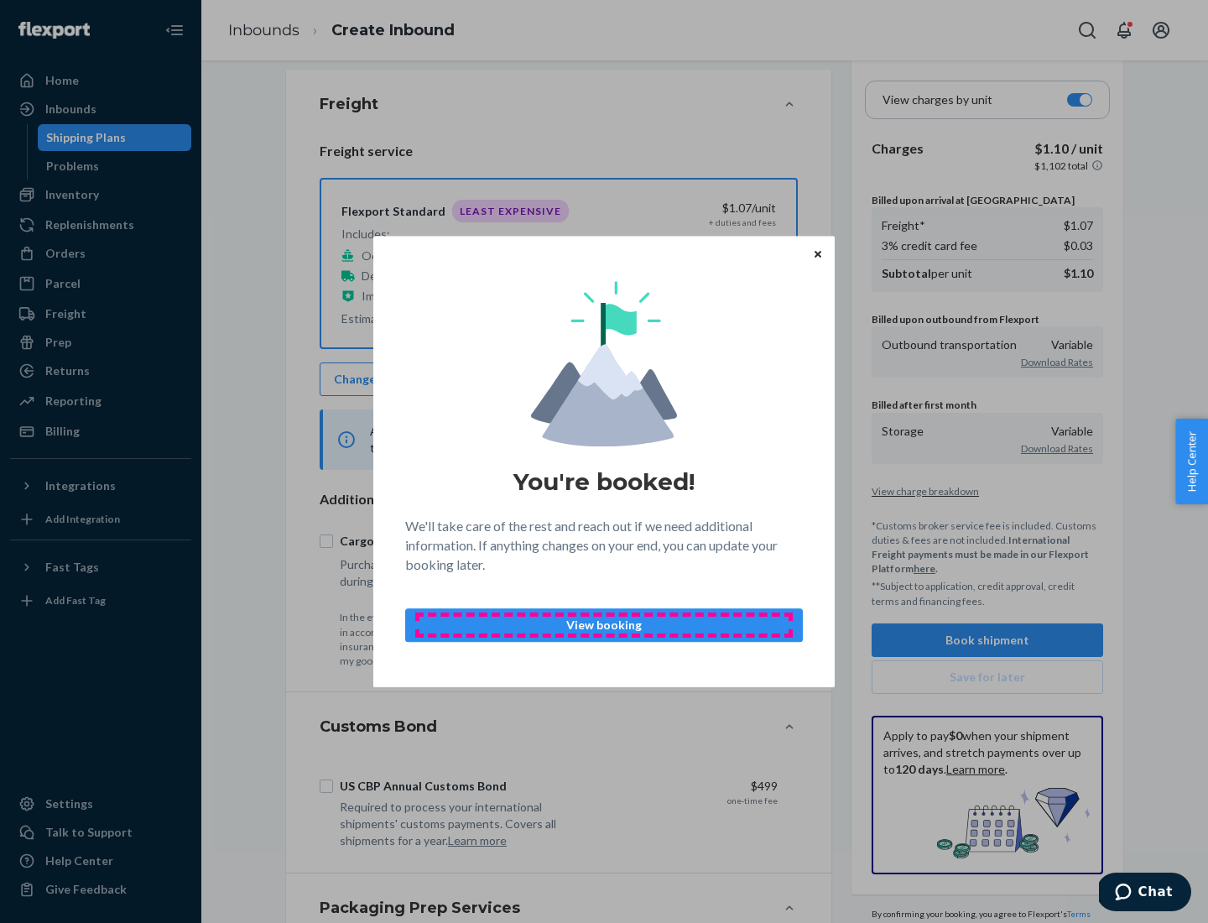
click at [604, 624] on p "View booking" at bounding box center [603, 625] width 369 height 17
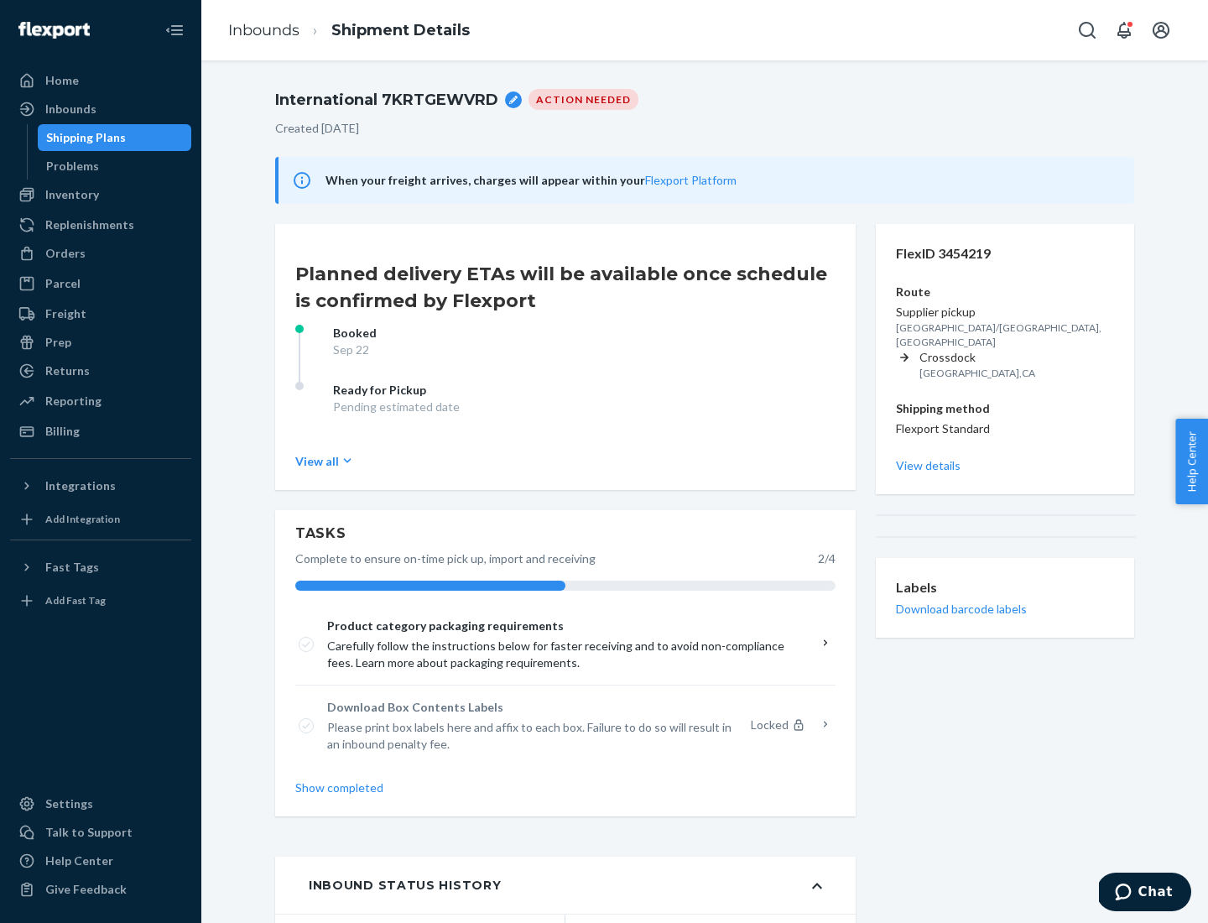
scroll to position [134, 0]
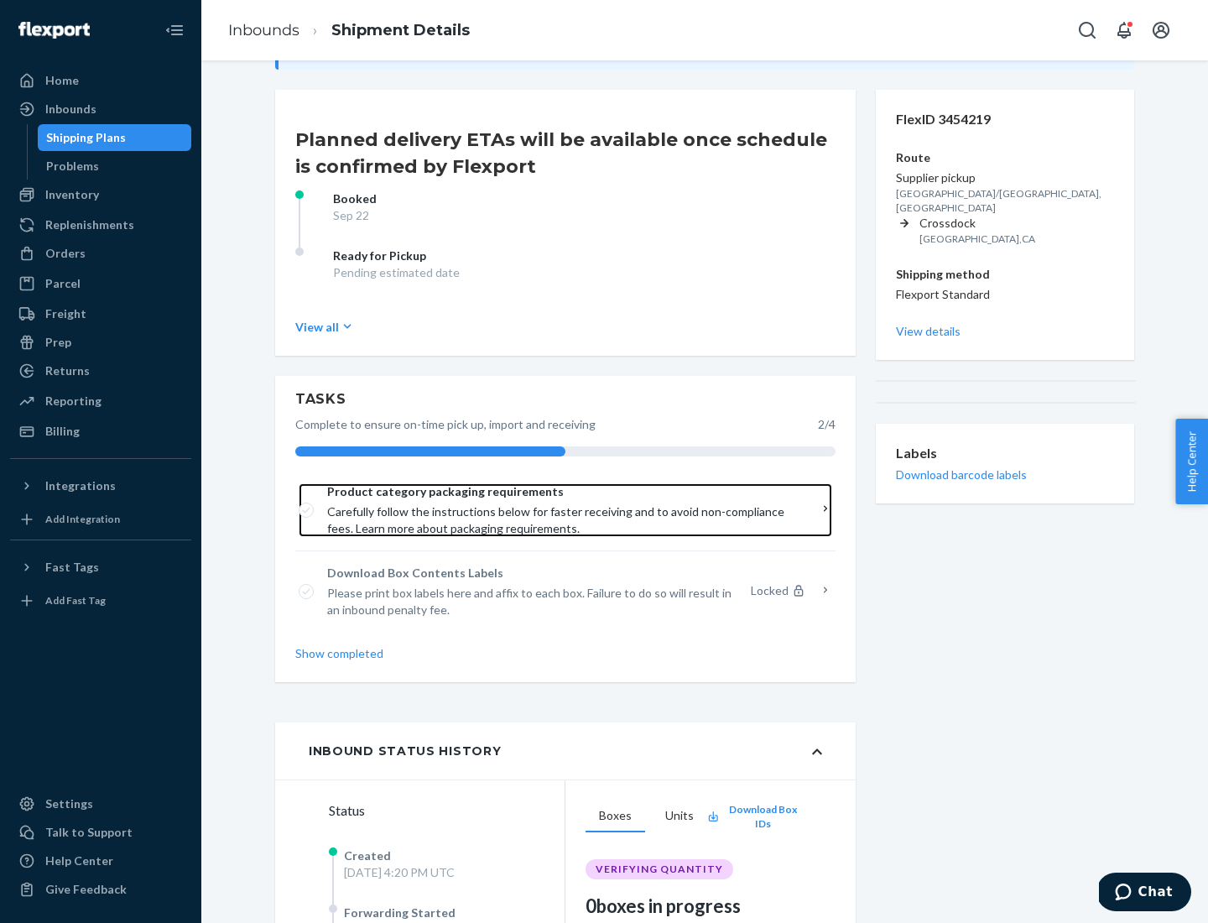
click at [559, 492] on span "Product category packaging requirements" at bounding box center [559, 491] width 465 height 17
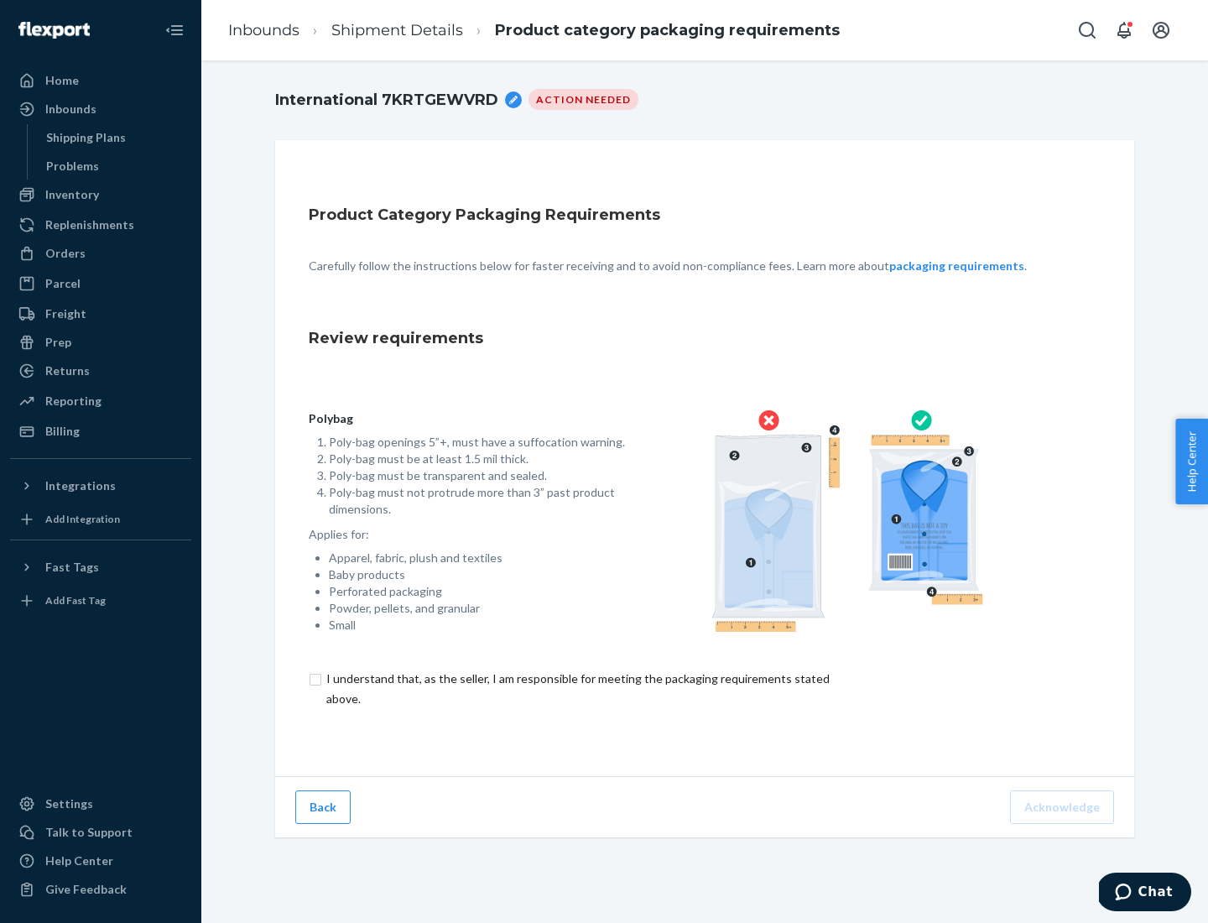
click at [576, 688] on input "checkbox" at bounding box center [588, 689] width 558 height 40
checkbox input "true"
click at [1064, 806] on button "Acknowledge" at bounding box center [1062, 807] width 104 height 34
